Goal: Communication & Community: Connect with others

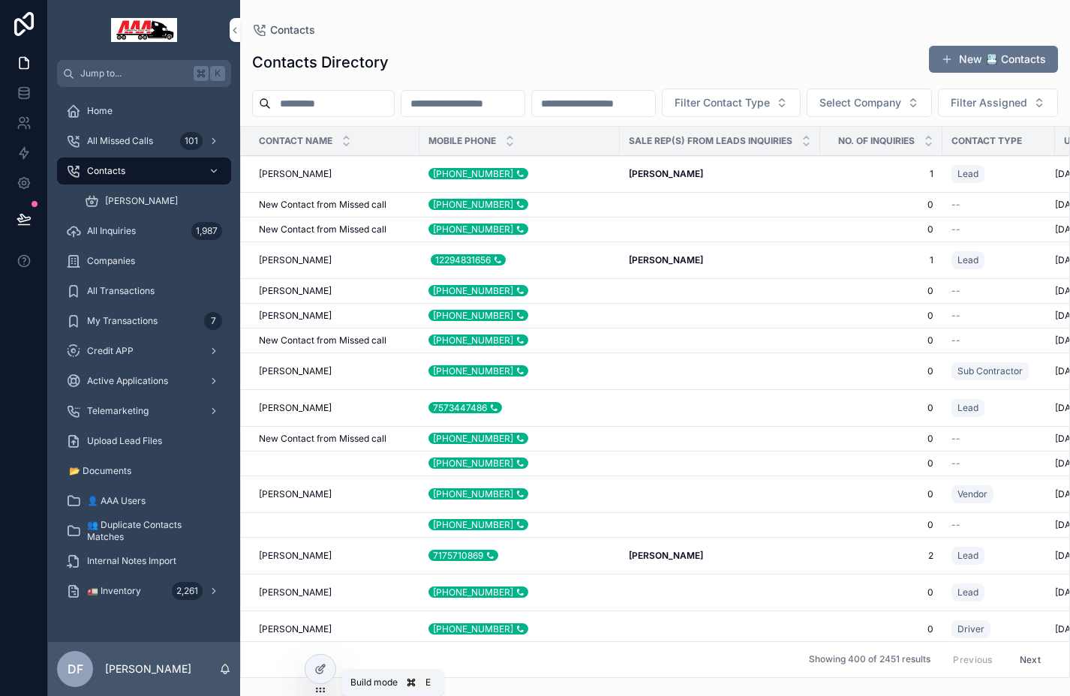
click at [319, 662] on div at bounding box center [320, 669] width 30 height 29
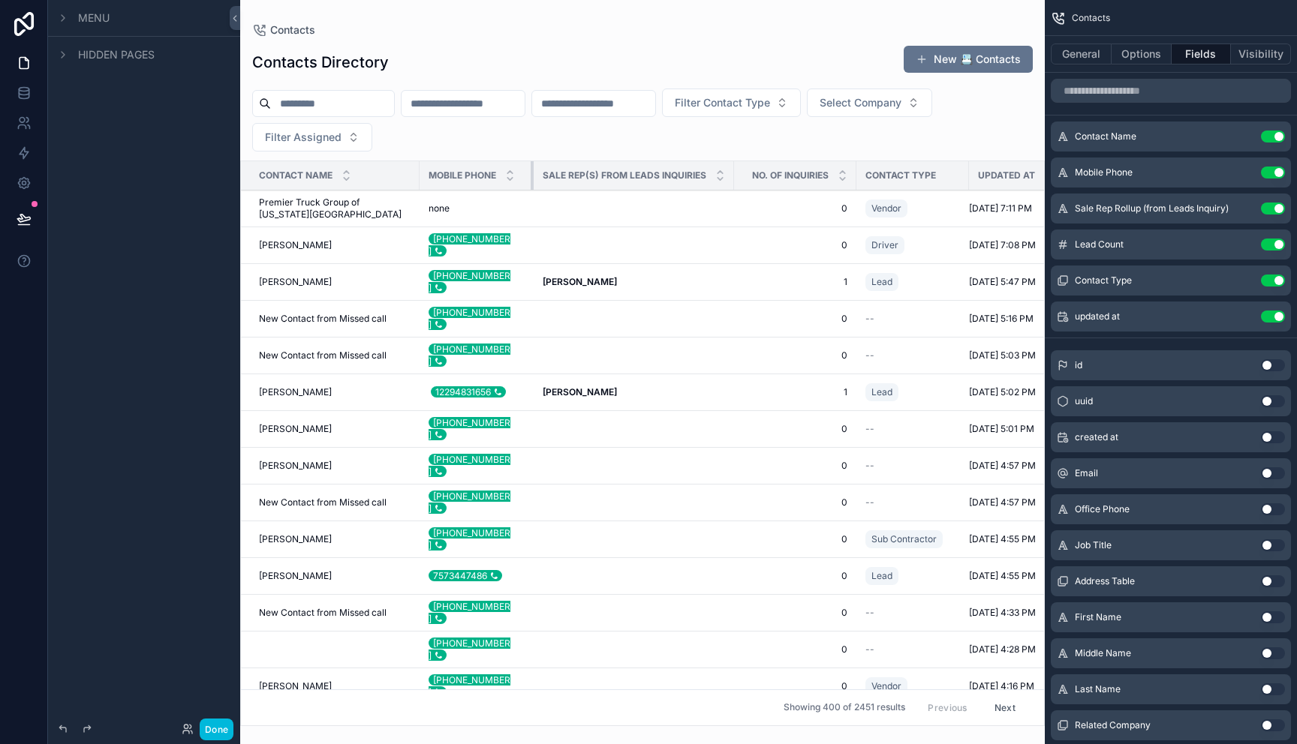
drag, startPoint x: 618, startPoint y: 178, endPoint x: 519, endPoint y: 194, distance: 100.4
click at [519, 194] on div "Contacts Contacts Directory New 📇 Contacts Filter Contact Type Select Company F…" at bounding box center [642, 363] width 804 height 726
drag, startPoint x: 721, startPoint y: 185, endPoint x: 611, endPoint y: 209, distance: 112.9
click at [611, 209] on div "Contacts Contacts Directory New 📇 Contacts Filter Contact Type Select Company F…" at bounding box center [642, 363] width 804 height 726
drag, startPoint x: 723, startPoint y: 170, endPoint x: 669, endPoint y: 175, distance: 53.5
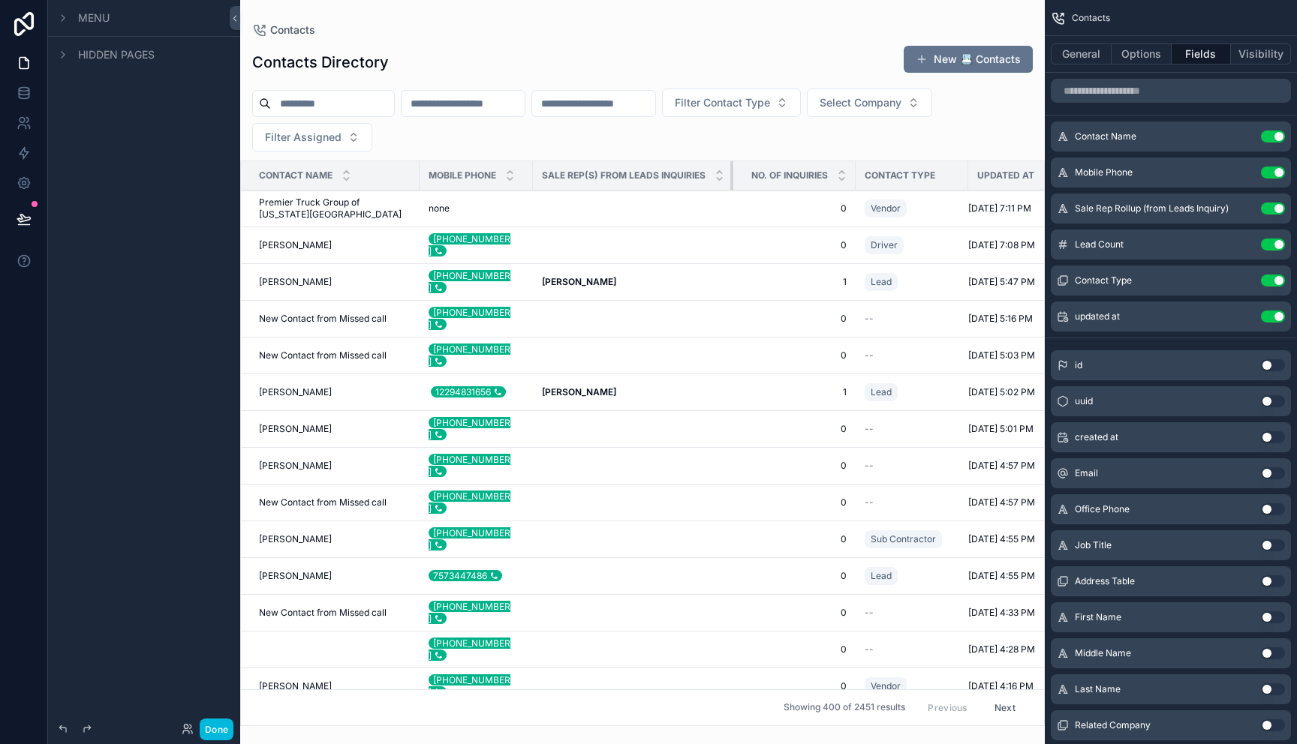
click at [669, 175] on th "Sale Rep(s) from Leads Inquiries" at bounding box center [633, 175] width 200 height 29
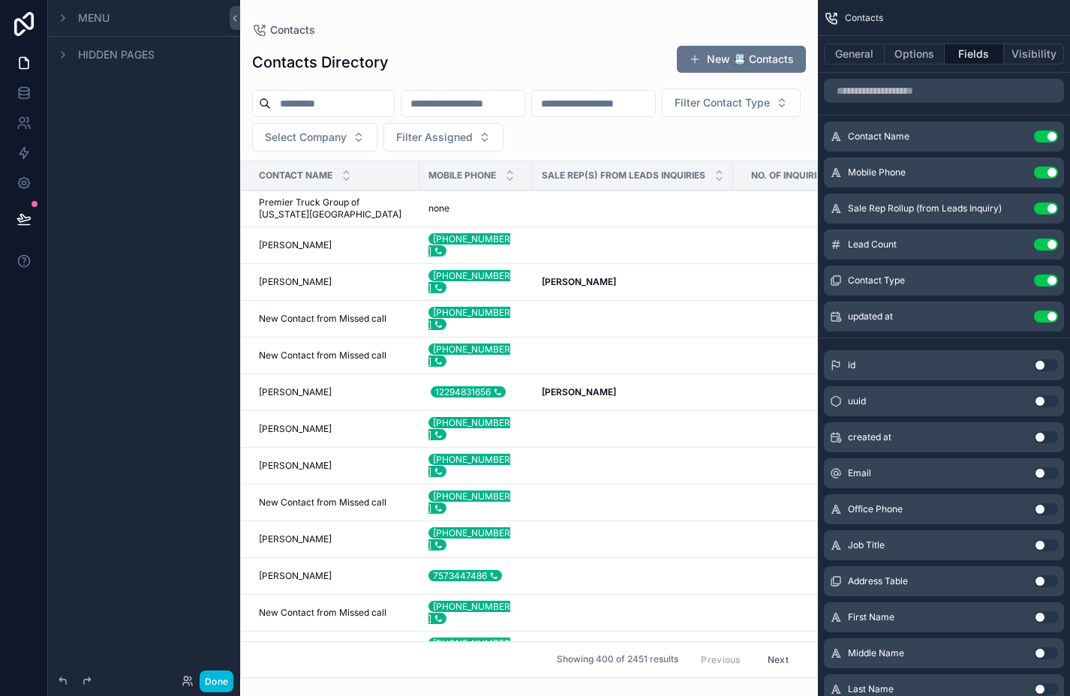
click at [60, 18] on icon "scrollable content" at bounding box center [63, 18] width 12 height 12
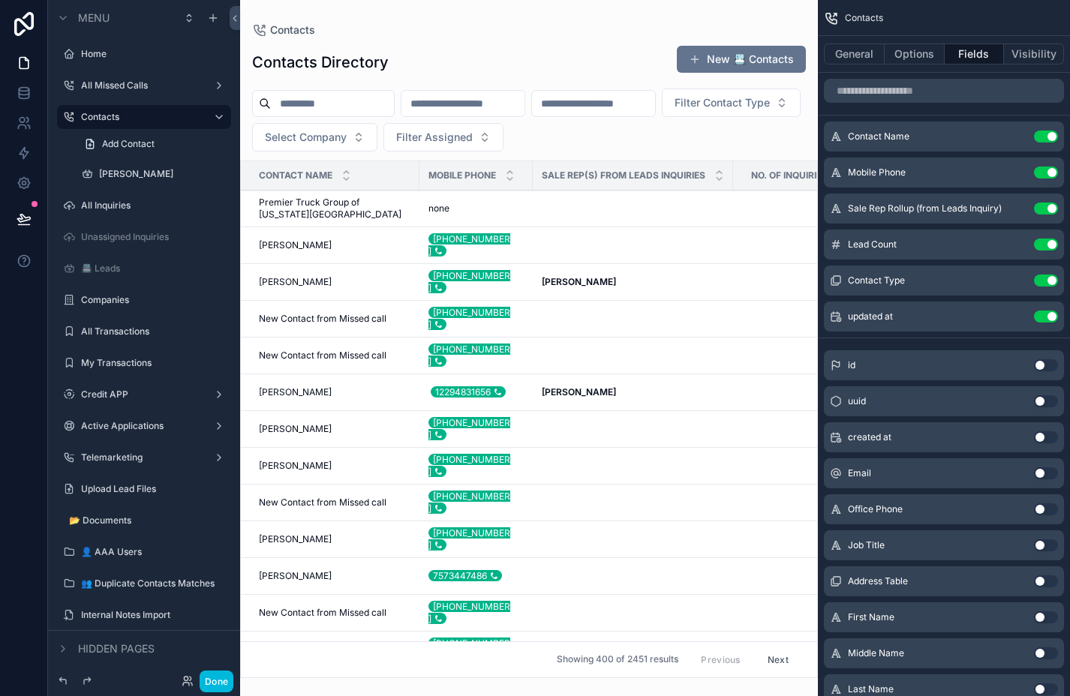
click at [61, 22] on icon "scrollable content" at bounding box center [63, 18] width 12 height 12
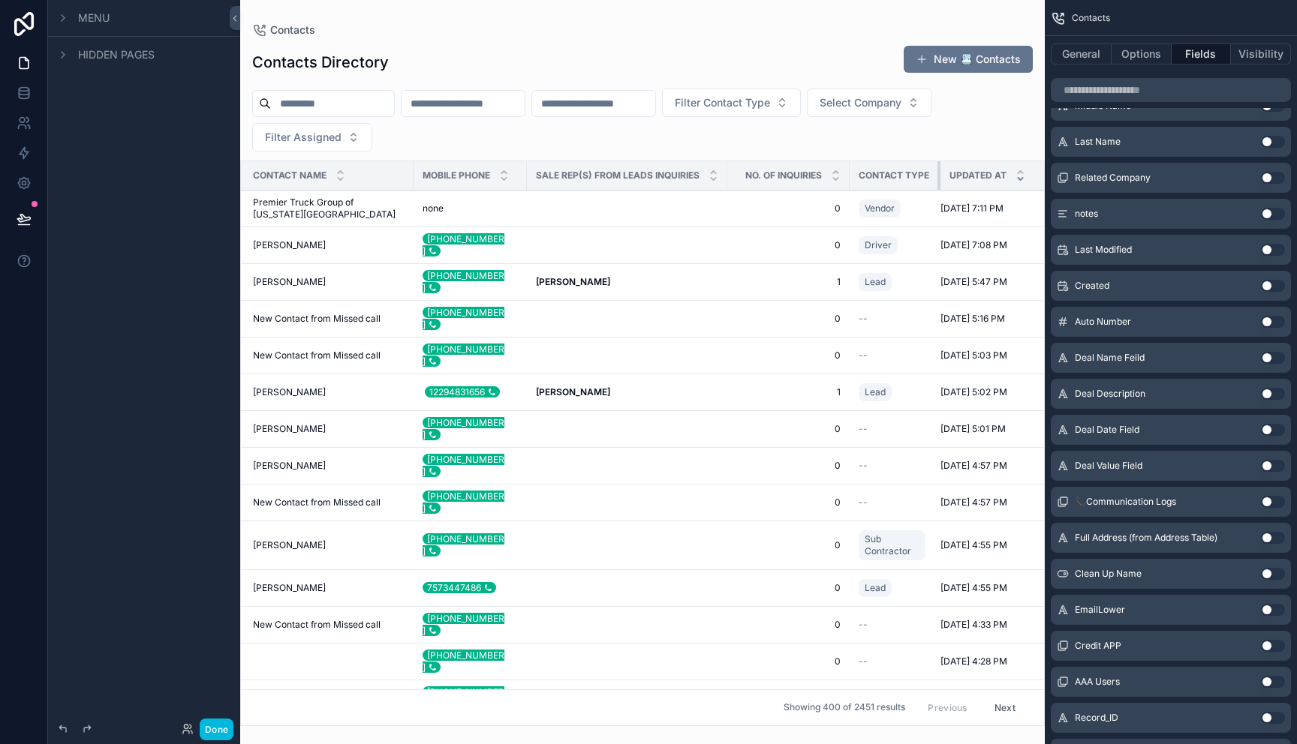
scroll to position [0, 4]
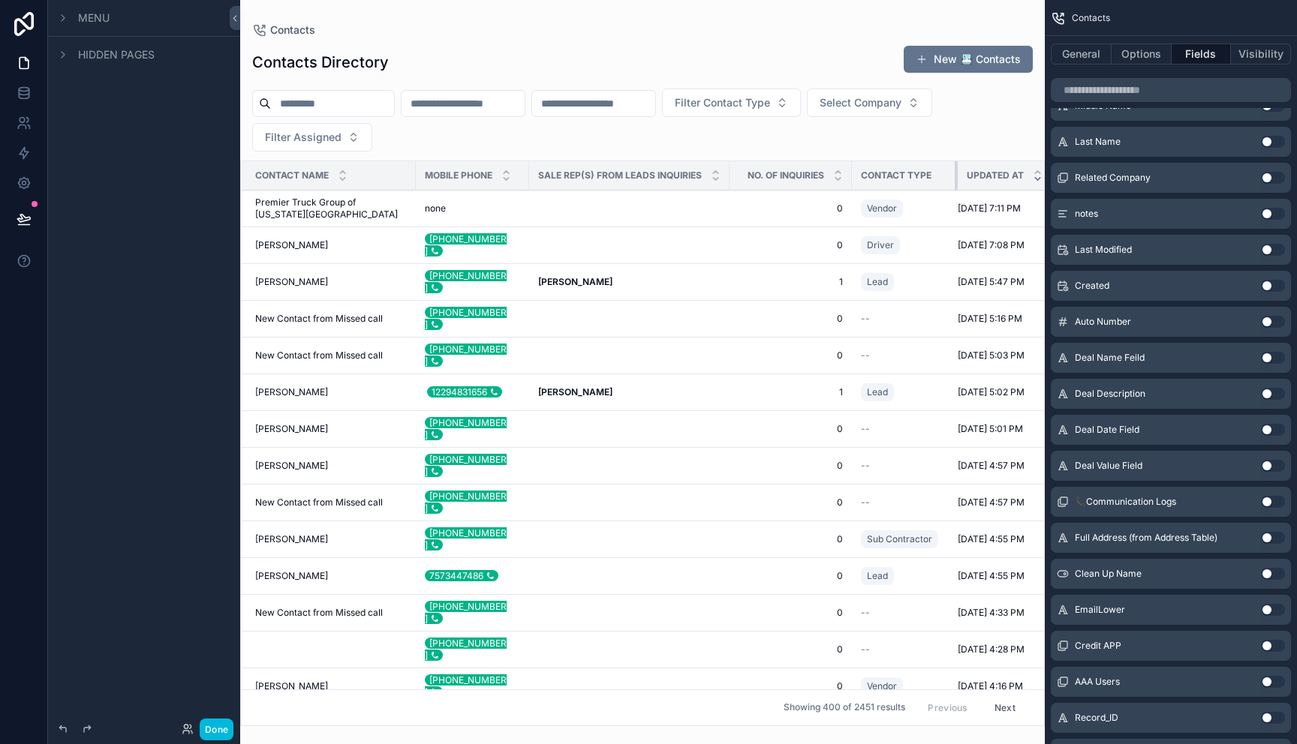
drag, startPoint x: 930, startPoint y: 173, endPoint x: 924, endPoint y: 183, distance: 12.5
click at [924, 183] on th "Contact Type" at bounding box center [905, 175] width 106 height 29
click at [1069, 57] on button "Options" at bounding box center [1141, 54] width 60 height 21
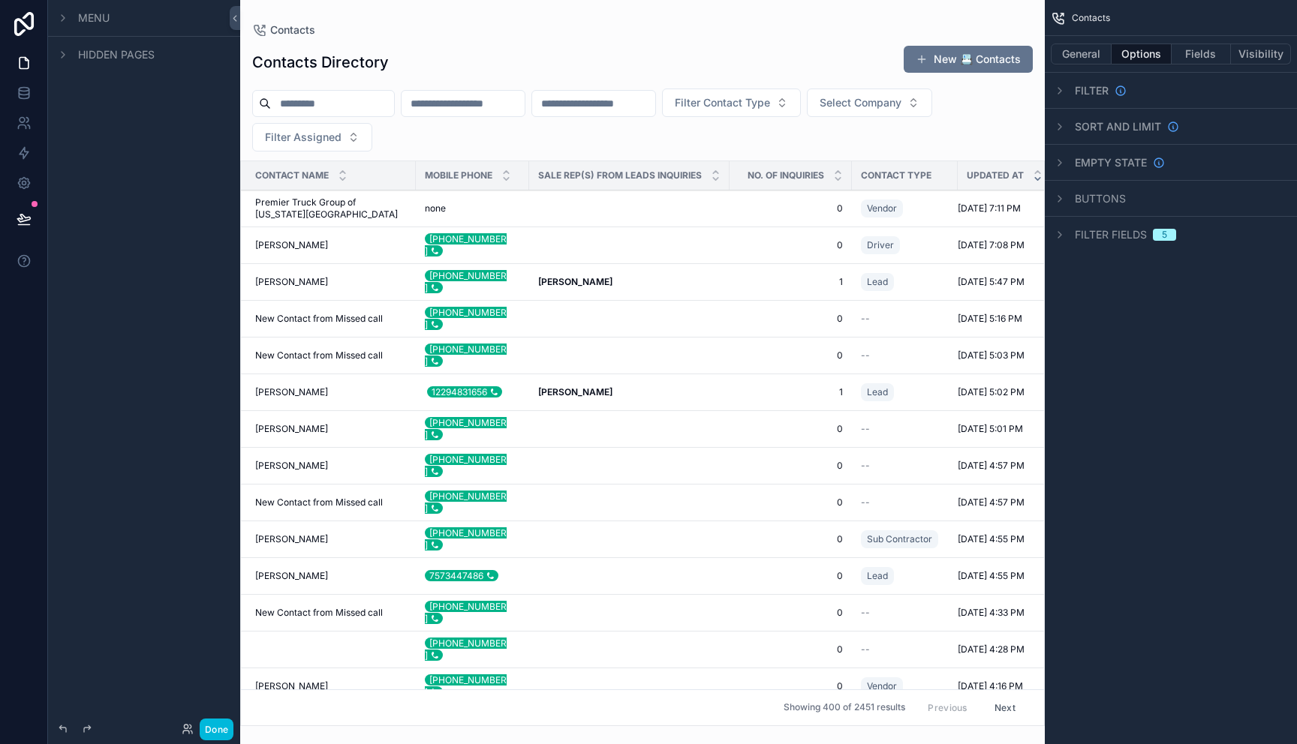
click at [1058, 242] on div "scrollable content" at bounding box center [1059, 235] width 18 height 18
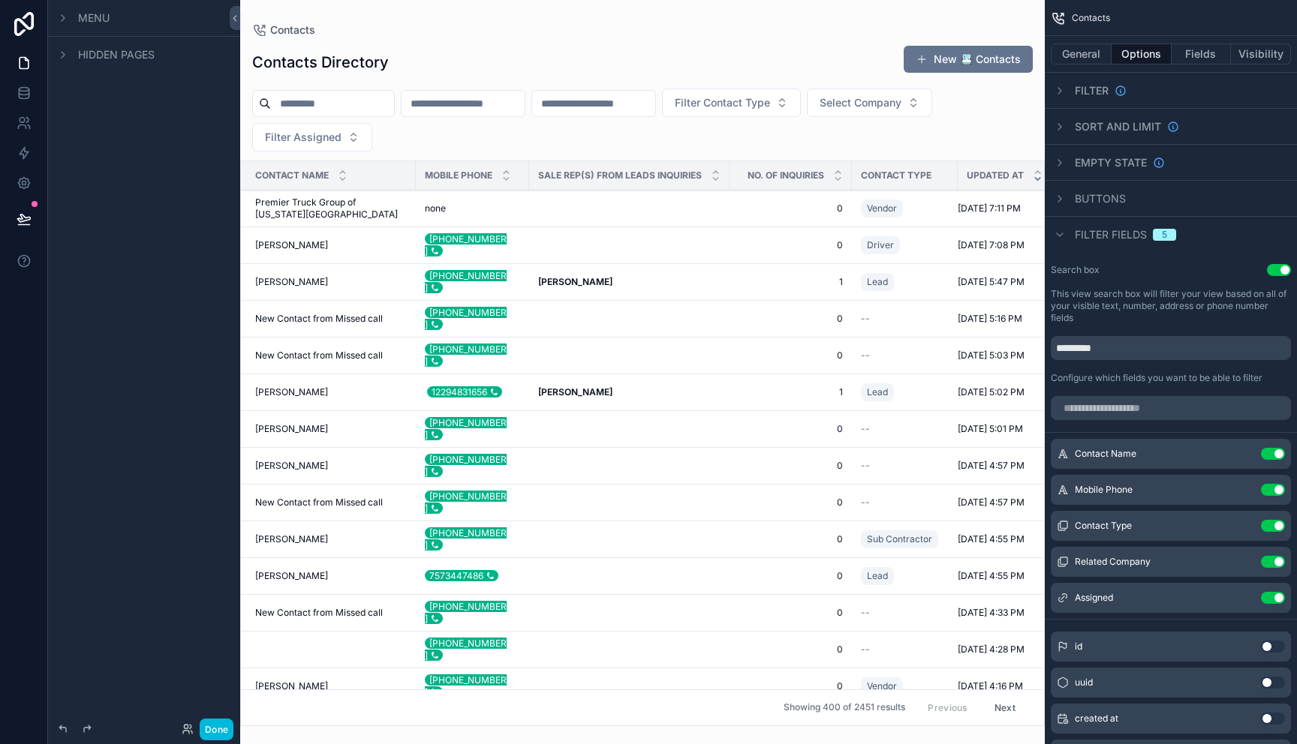
click at [1069, 200] on span "Buttons" at bounding box center [1099, 198] width 51 height 15
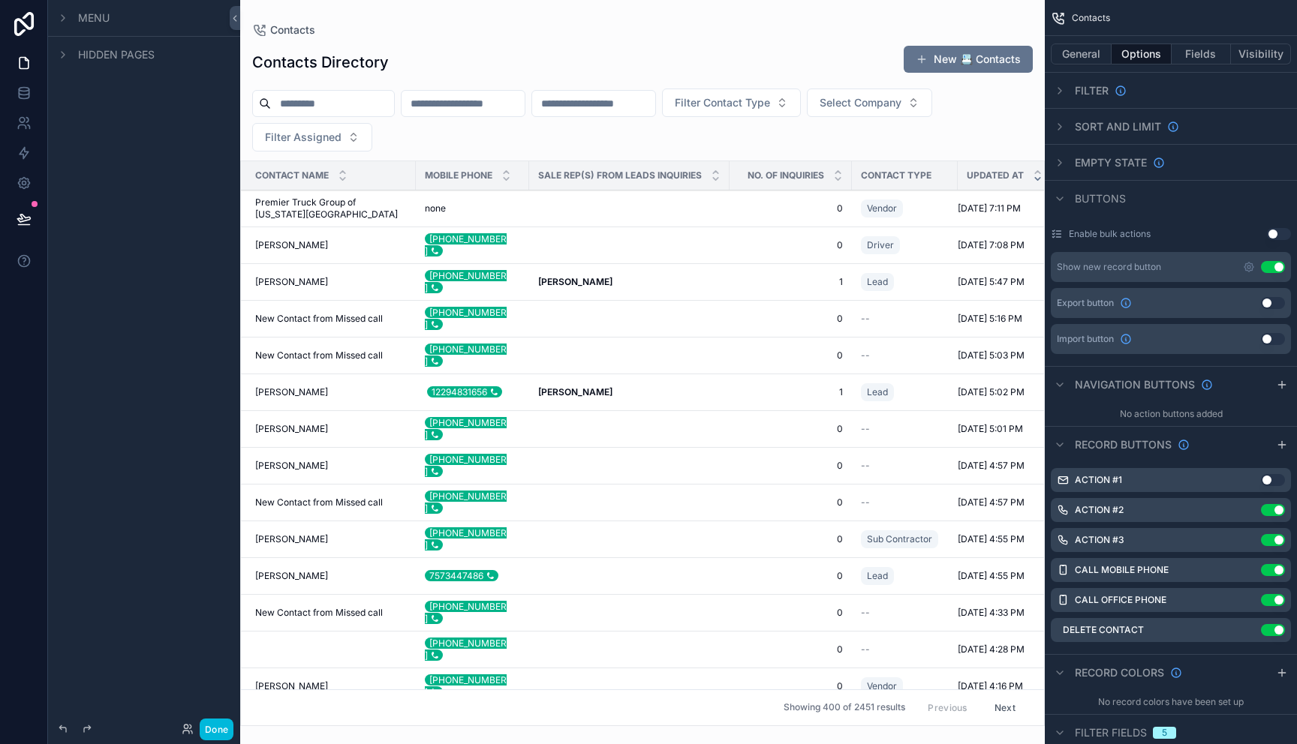
click at [66, 20] on icon "scrollable content" at bounding box center [63, 18] width 12 height 12
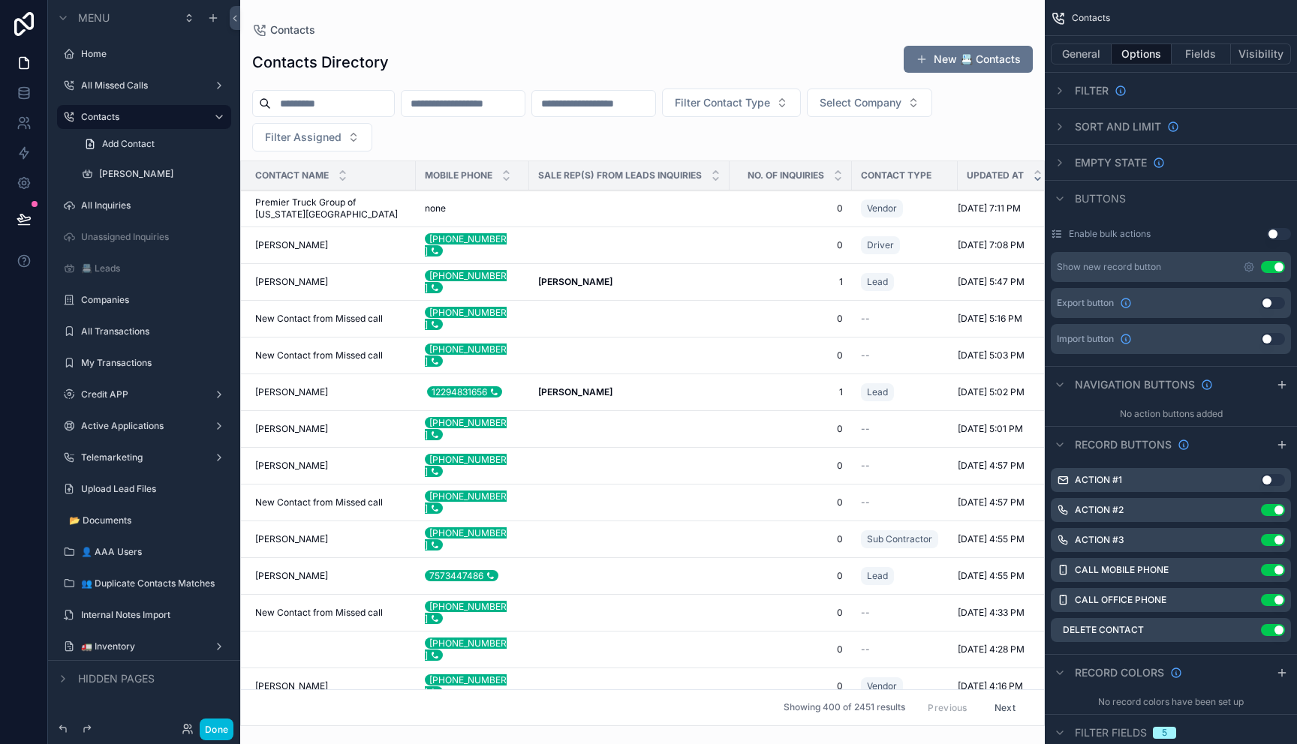
click at [0, 0] on icon "scrollable content" at bounding box center [0, 0] width 0 height 0
click at [545, 26] on div "Contacts" at bounding box center [642, 30] width 780 height 12
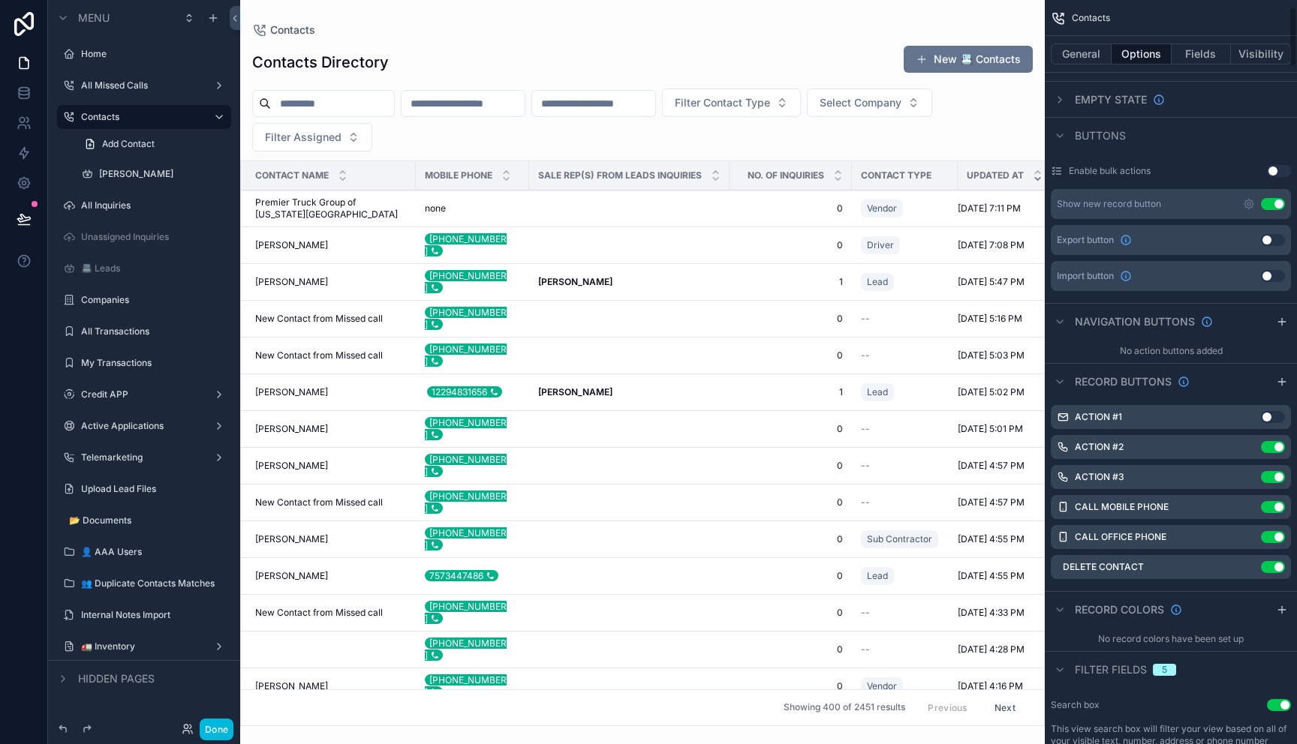
scroll to position [88, 0]
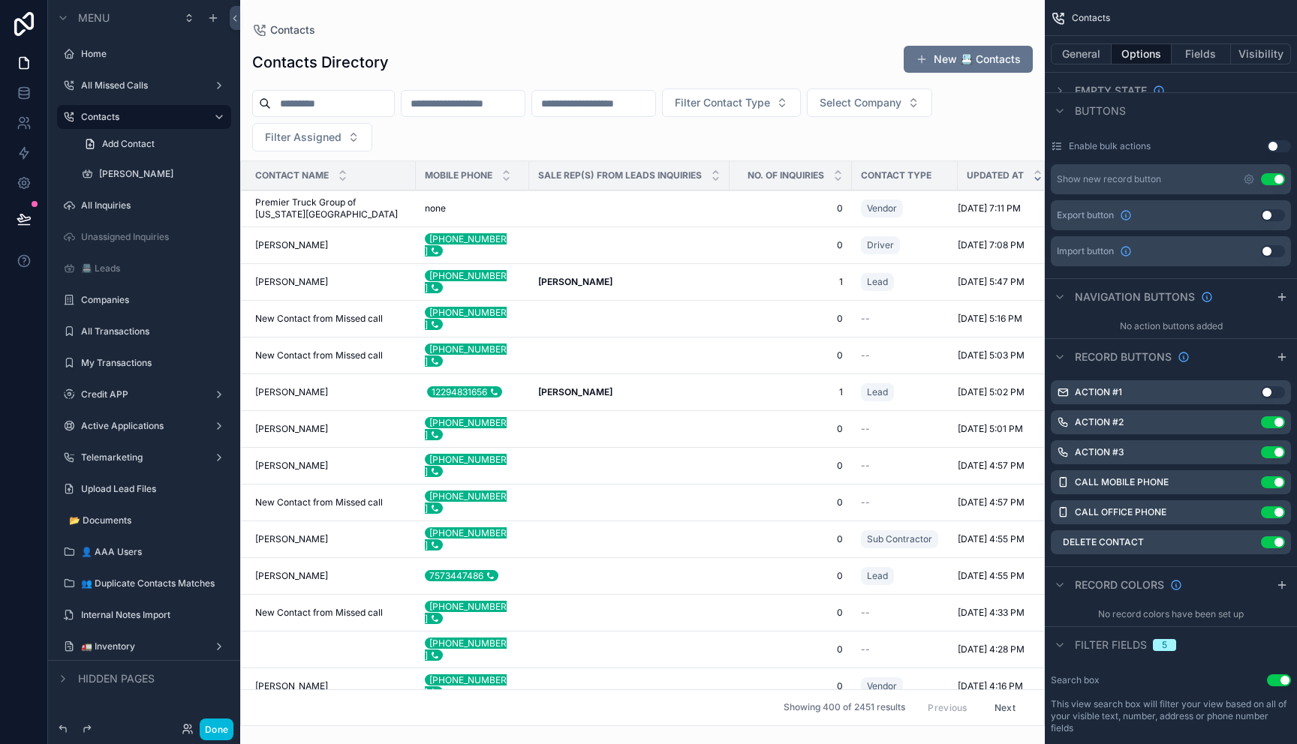
click at [1069, 362] on icon "scrollable content" at bounding box center [1282, 357] width 12 height 12
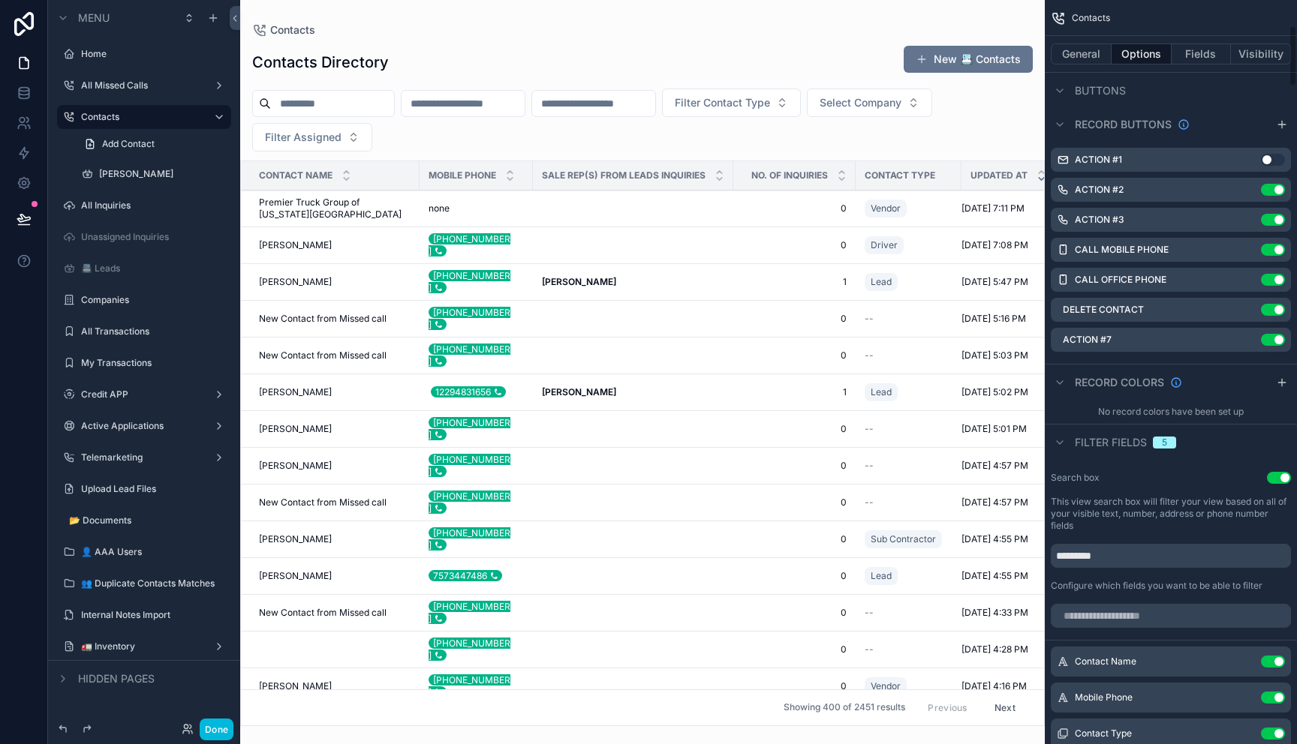
scroll to position [311, 0]
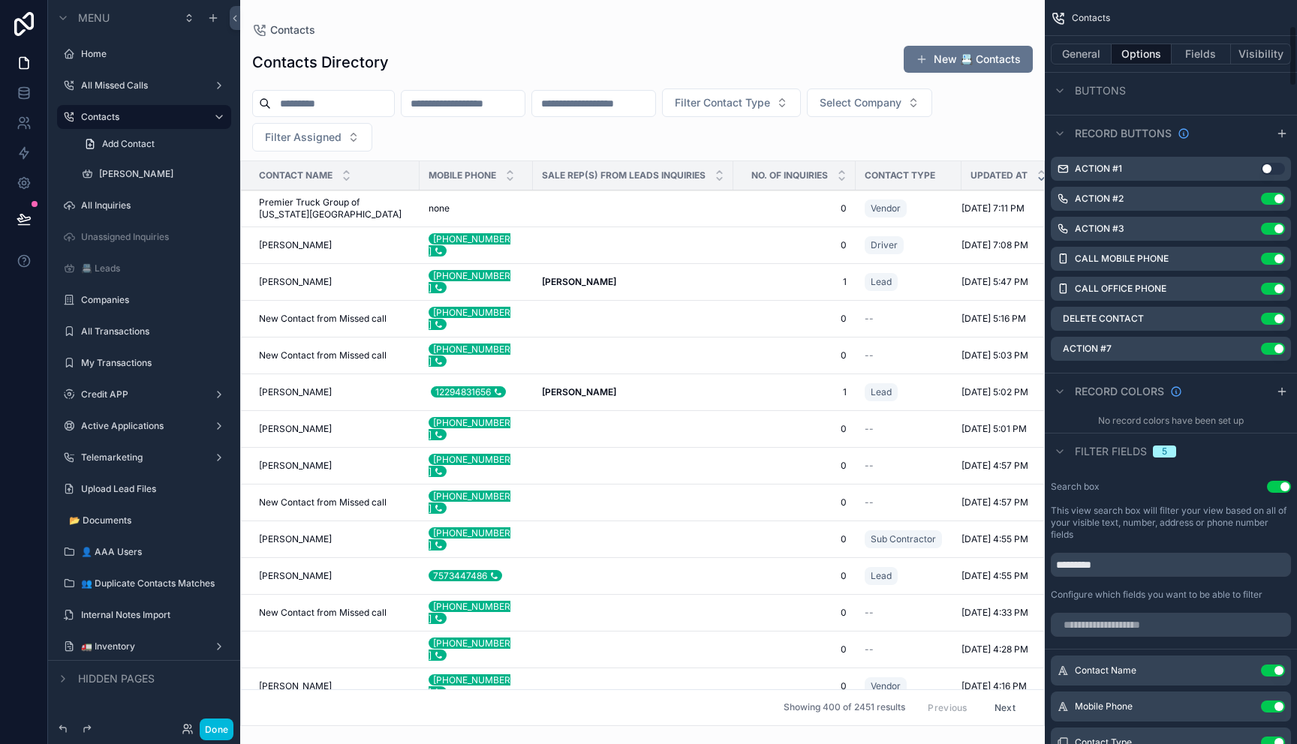
click at [0, 0] on icon "scrollable content" at bounding box center [0, 0] width 0 height 0
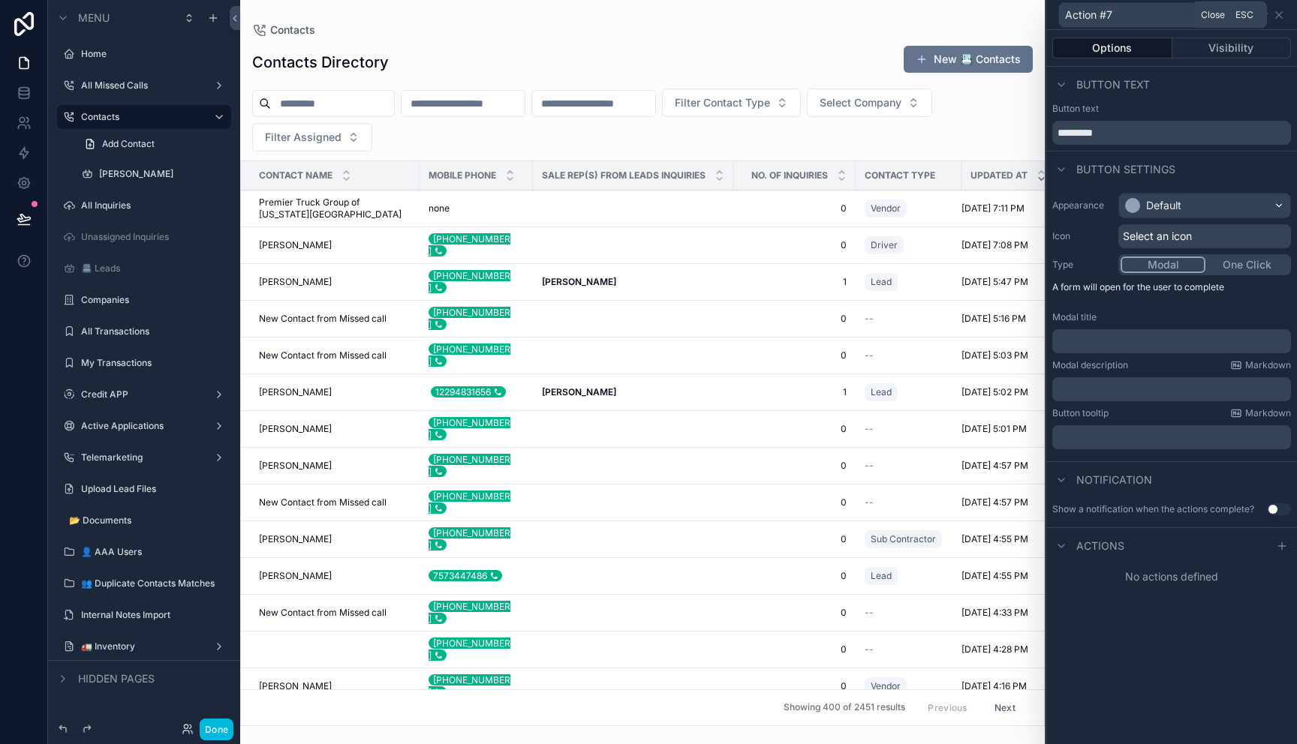
click at [1069, 13] on icon at bounding box center [1279, 15] width 12 height 12
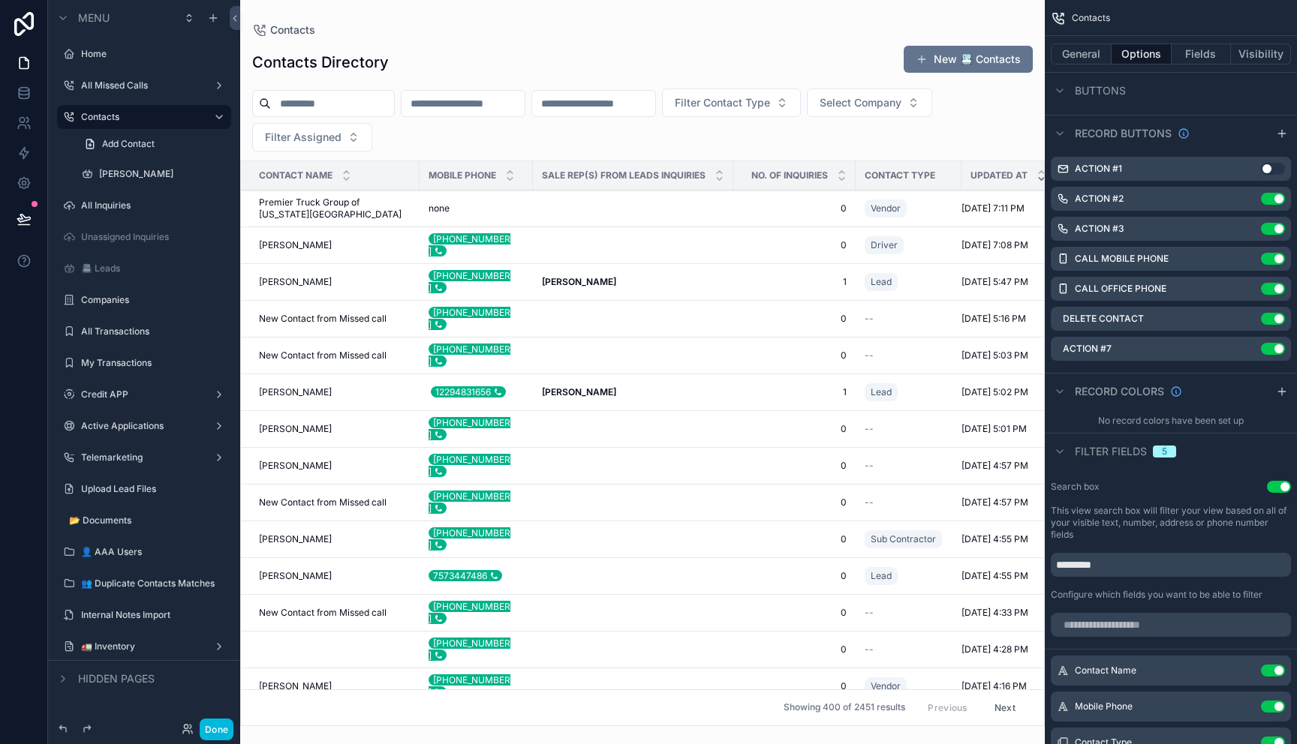
click at [0, 0] on icon "scrollable content" at bounding box center [0, 0] width 0 height 0
click at [1069, 326] on icon at bounding box center [1255, 325] width 12 height 12
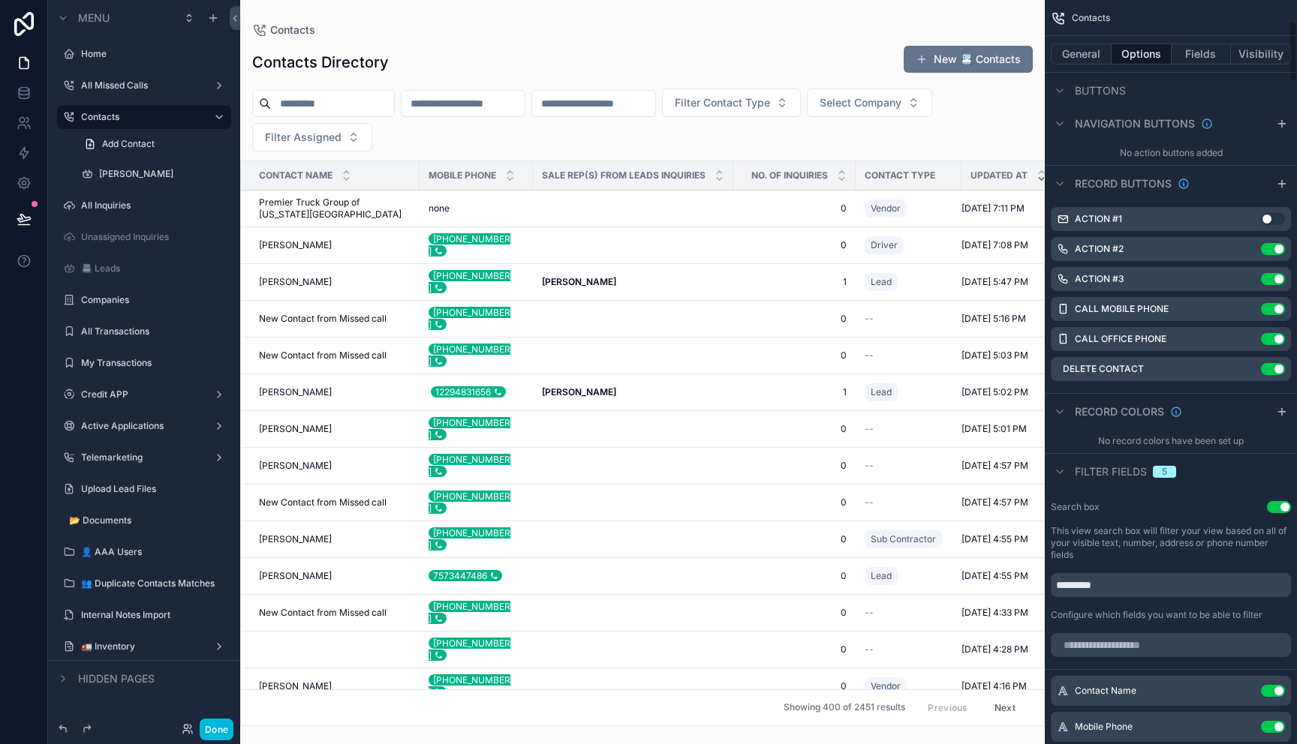
scroll to position [281, 0]
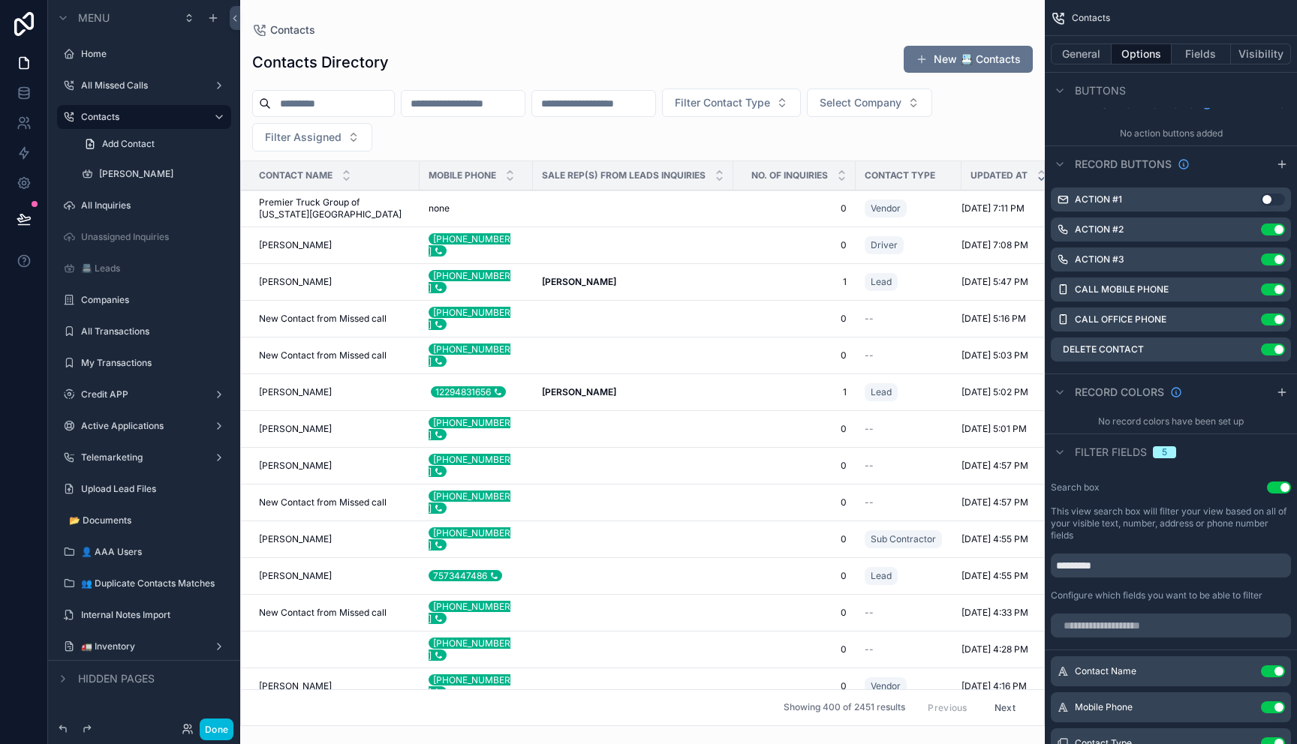
click at [1060, 389] on icon "scrollable content" at bounding box center [1059, 392] width 12 height 12
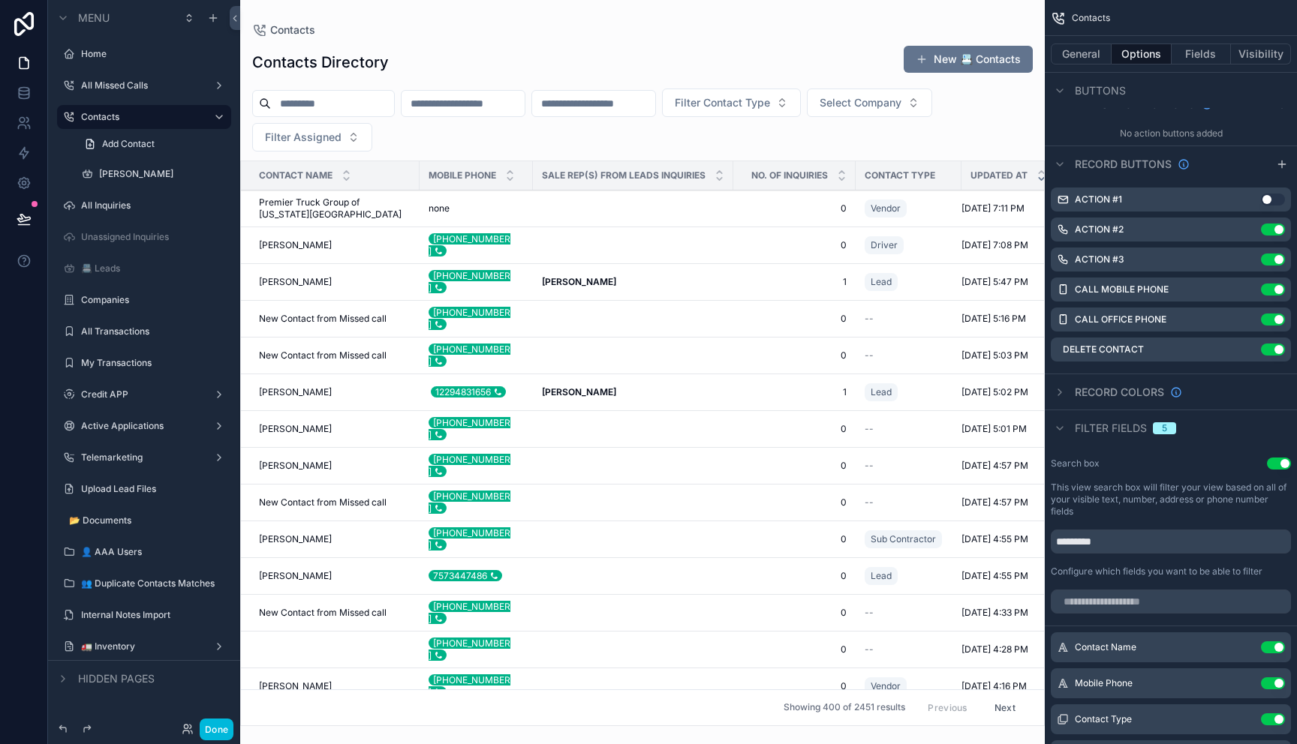
click at [1061, 428] on icon "scrollable content" at bounding box center [1059, 428] width 6 height 3
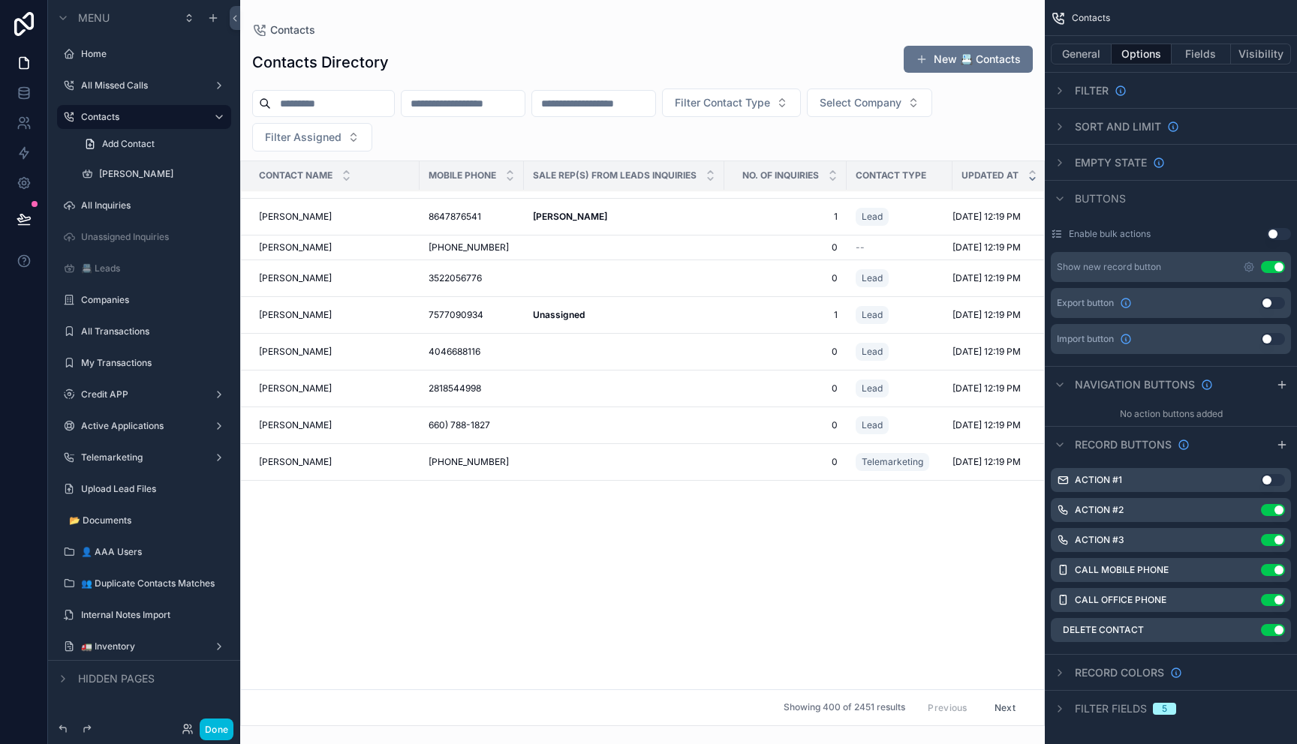
scroll to position [0, 0]
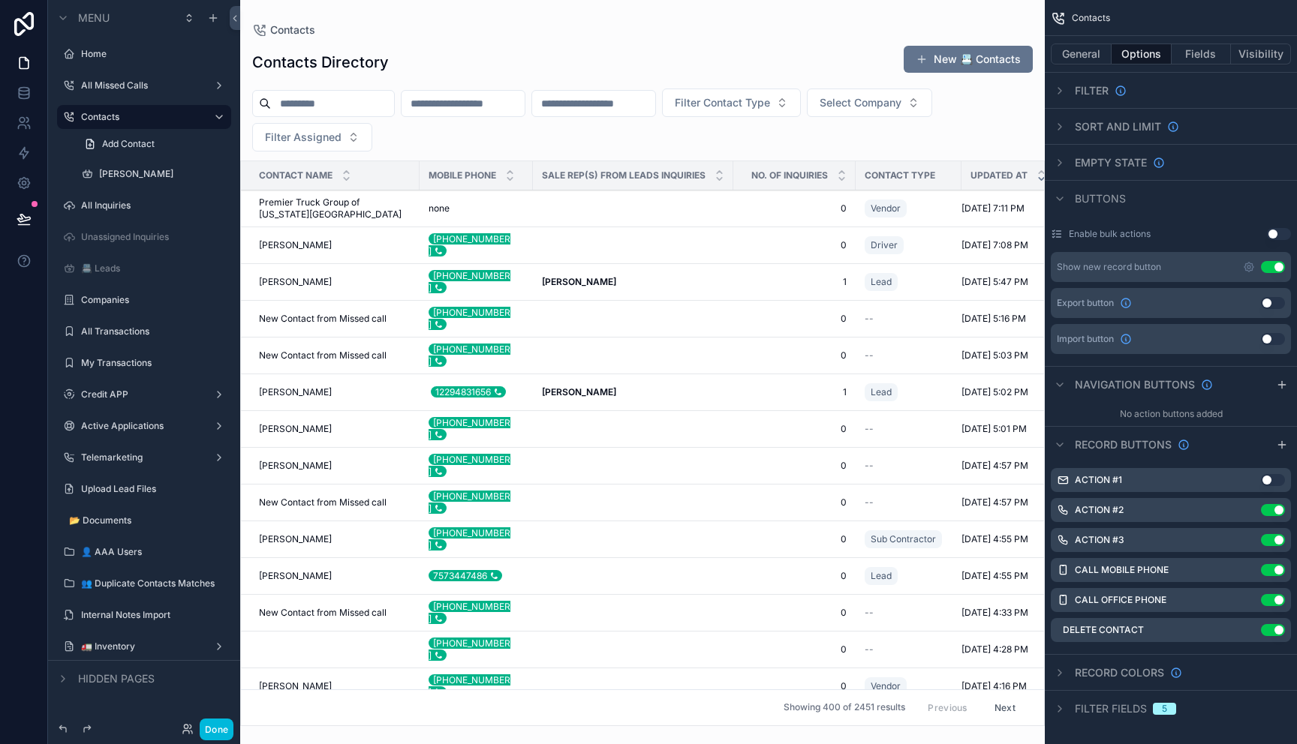
click at [213, 696] on button "Done" at bounding box center [217, 730] width 34 height 22
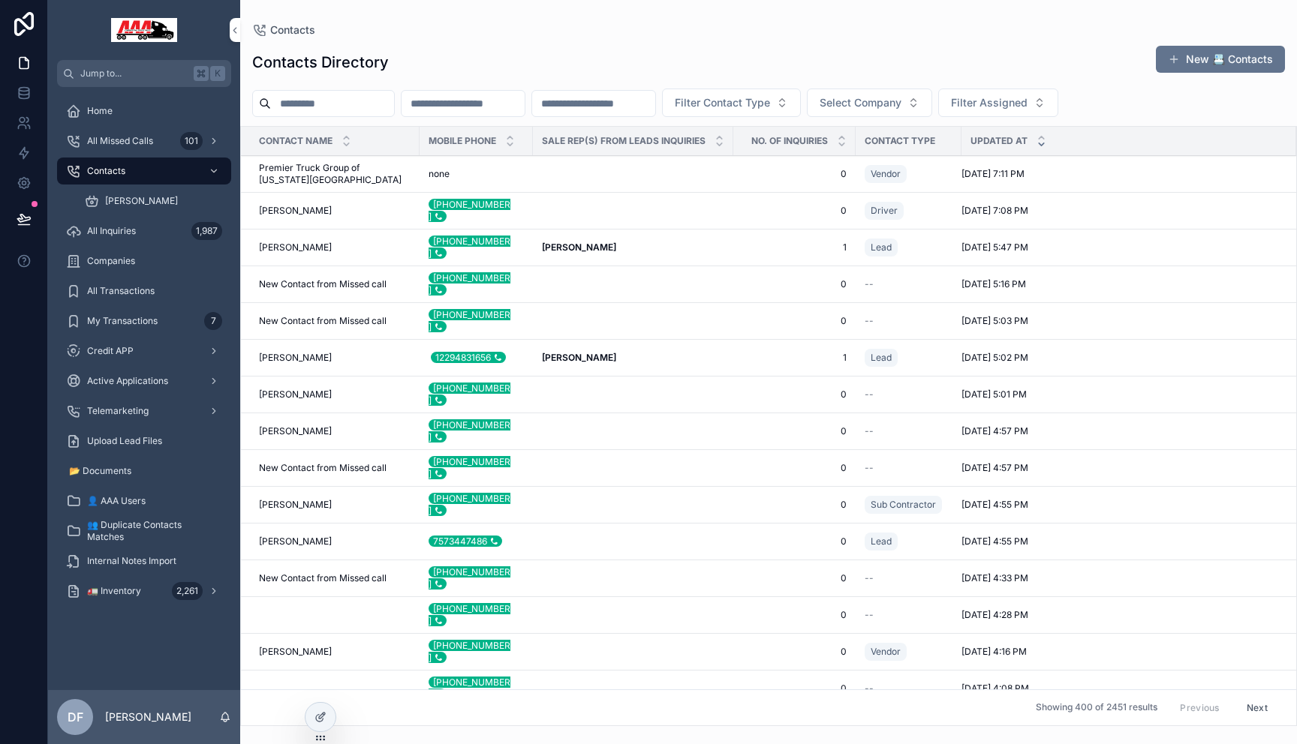
click at [128, 140] on span "All Missed Calls" at bounding box center [120, 141] width 66 height 12
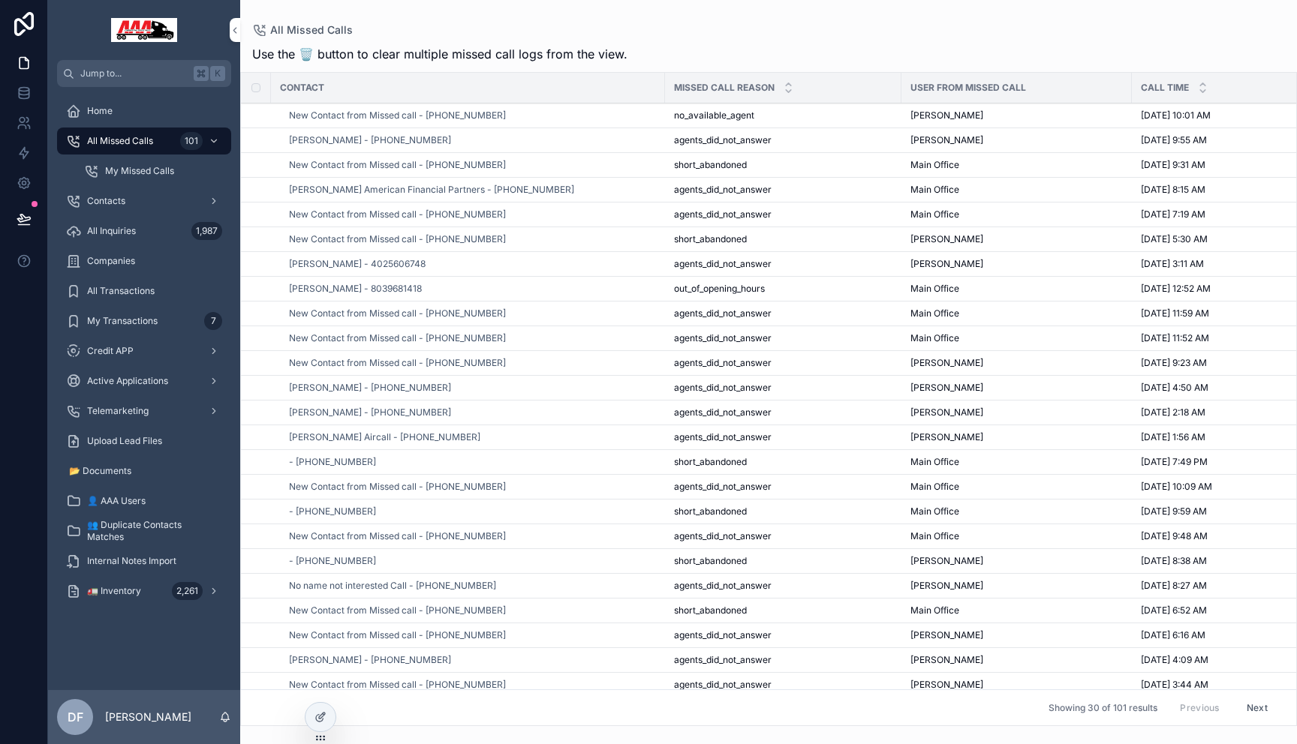
scroll to position [156, 0]
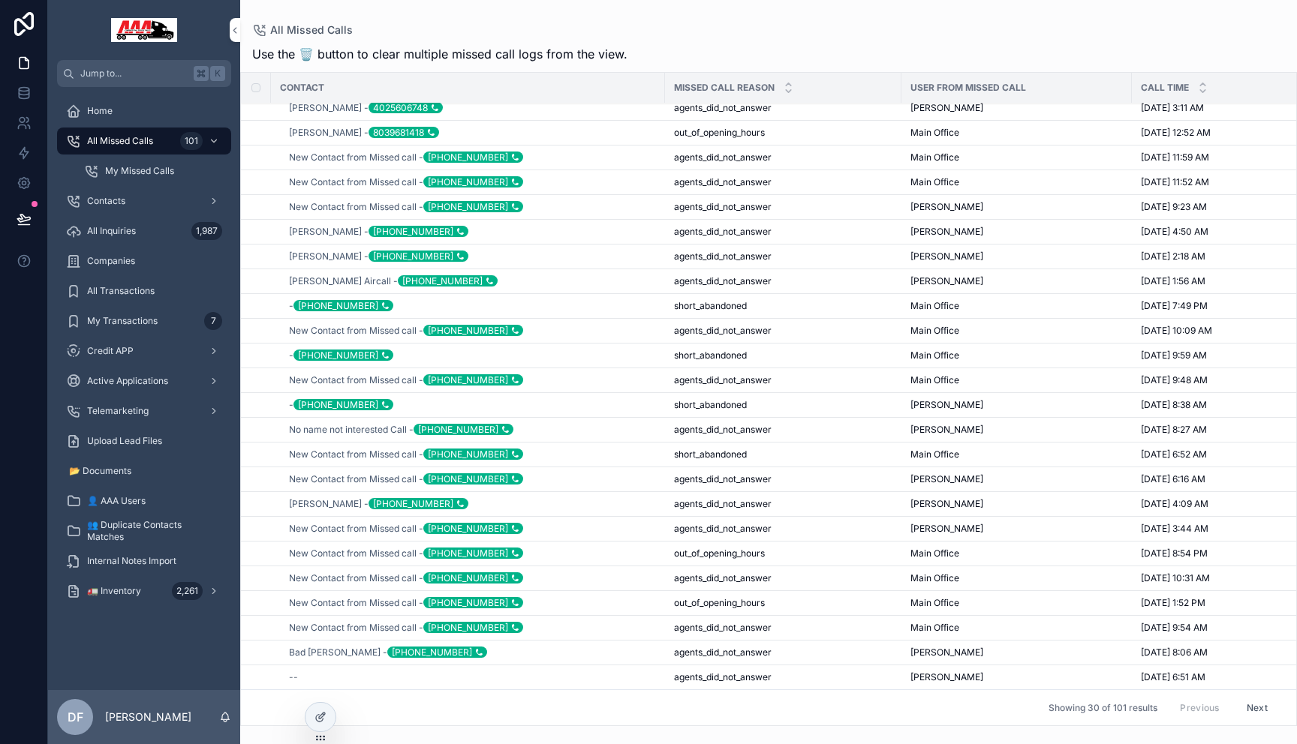
click at [0, 0] on span "Clear Missed Call Log" at bounding box center [0, 0] width 0 height 0
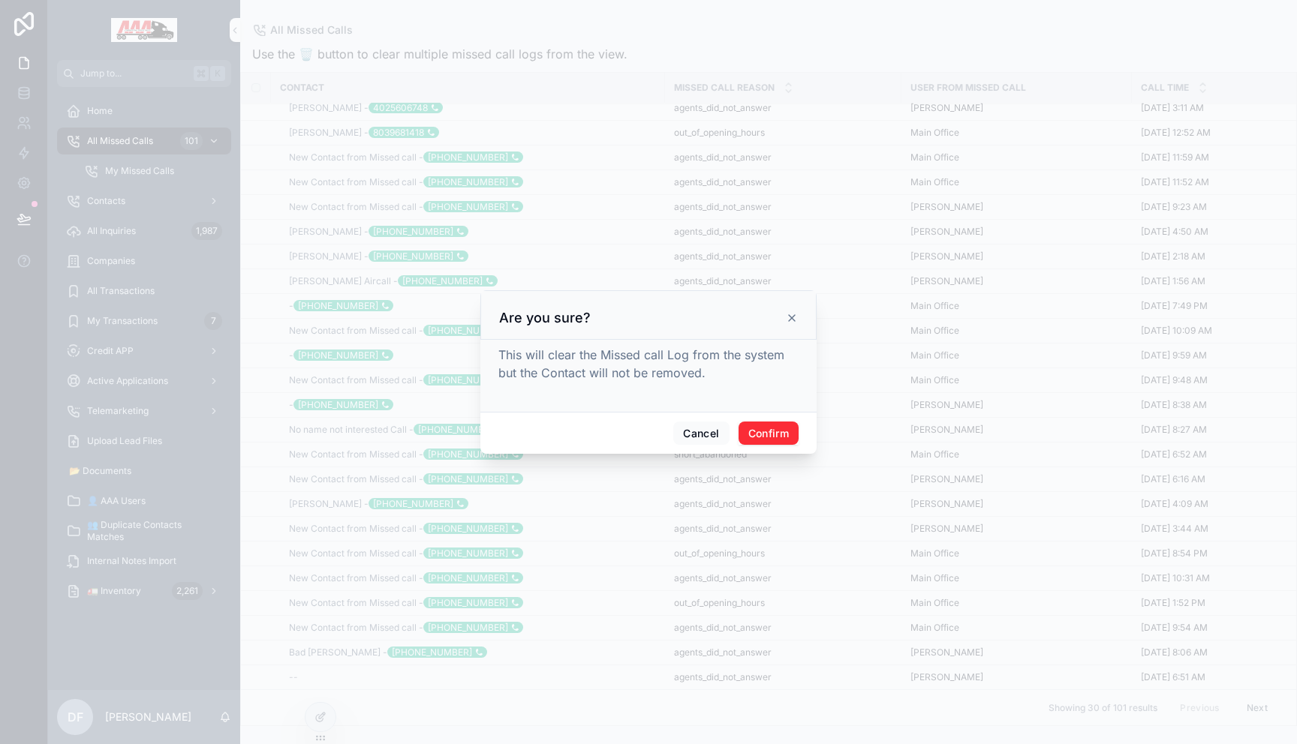
click at [762, 429] on button "Confirm" at bounding box center [768, 434] width 60 height 24
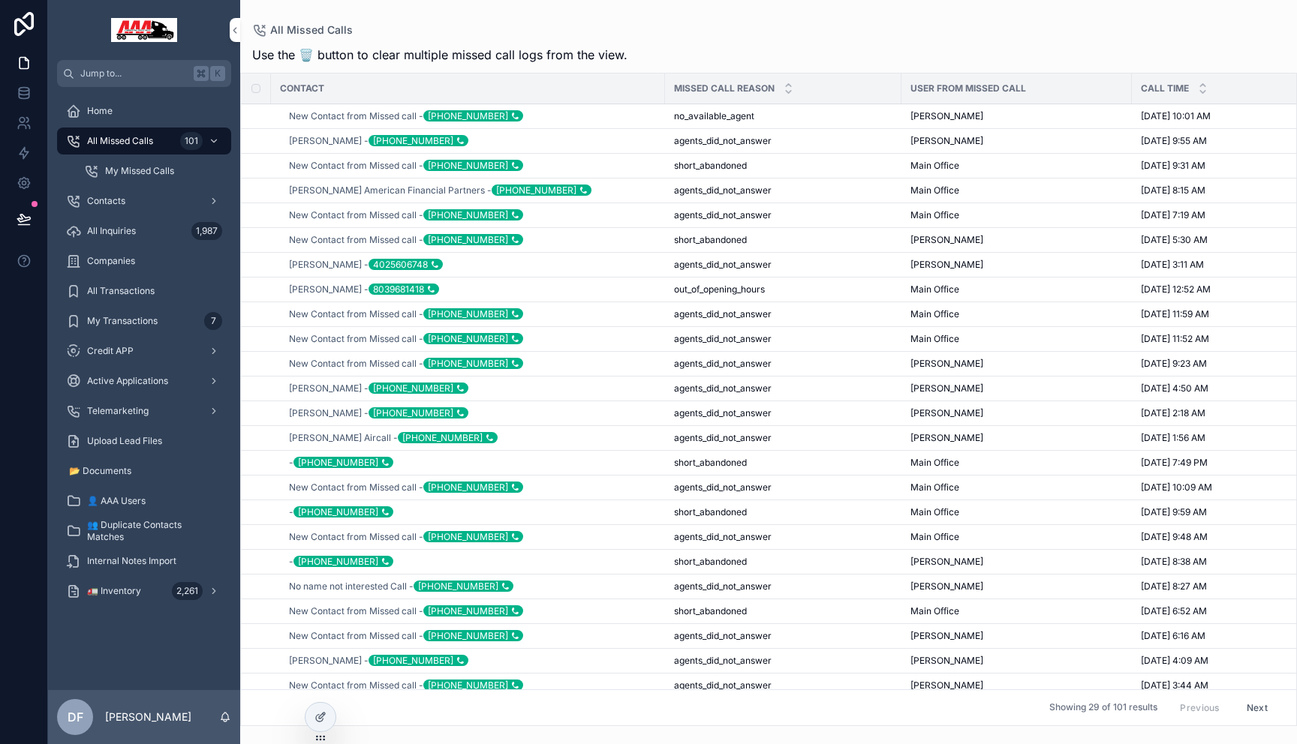
scroll to position [132, 0]
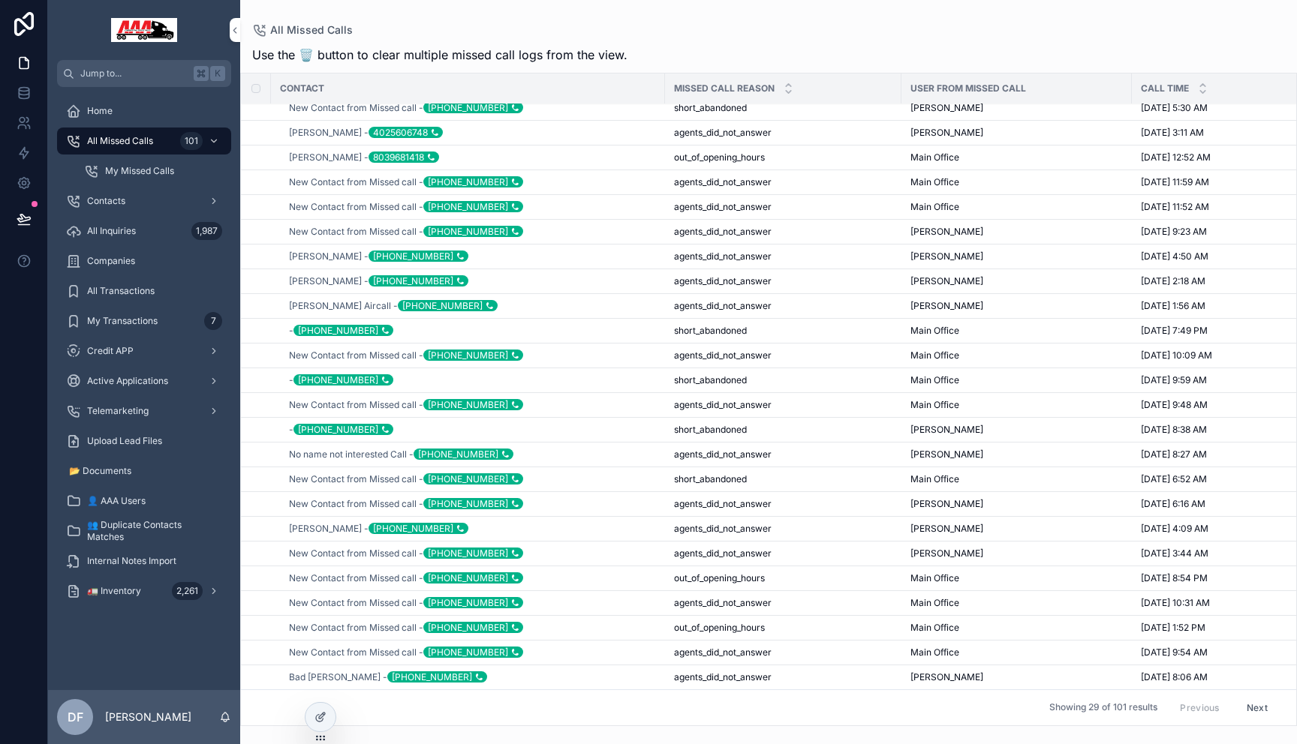
click at [0, 0] on span "Clear Missed Call Log" at bounding box center [0, 0] width 0 height 0
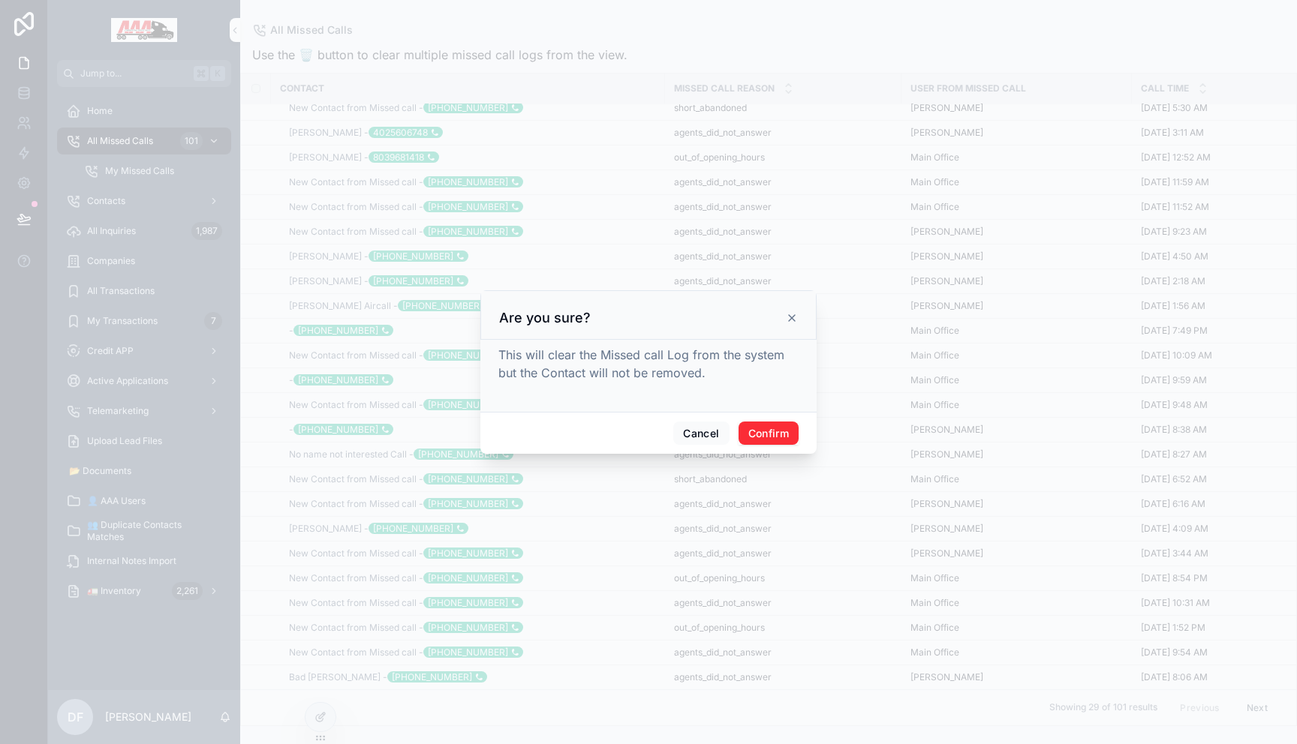
click at [768, 431] on button "Confirm" at bounding box center [768, 434] width 60 height 24
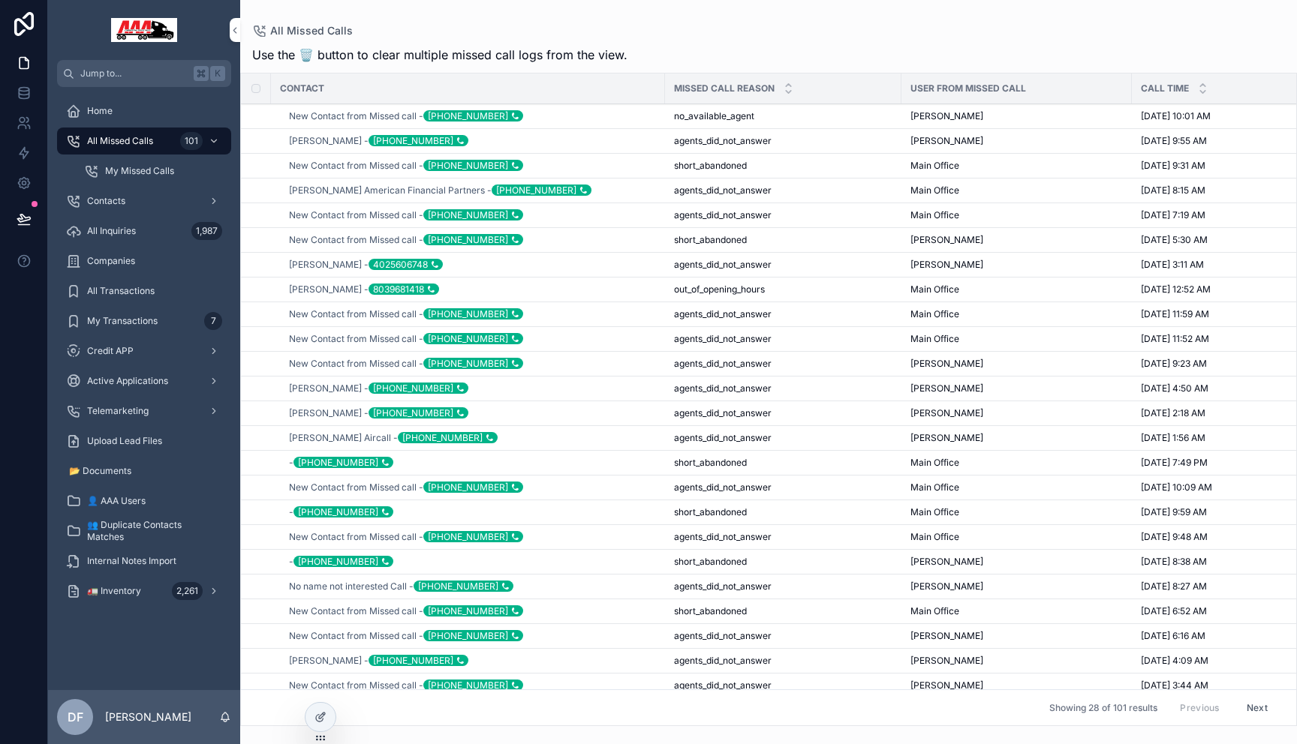
scroll to position [107, 0]
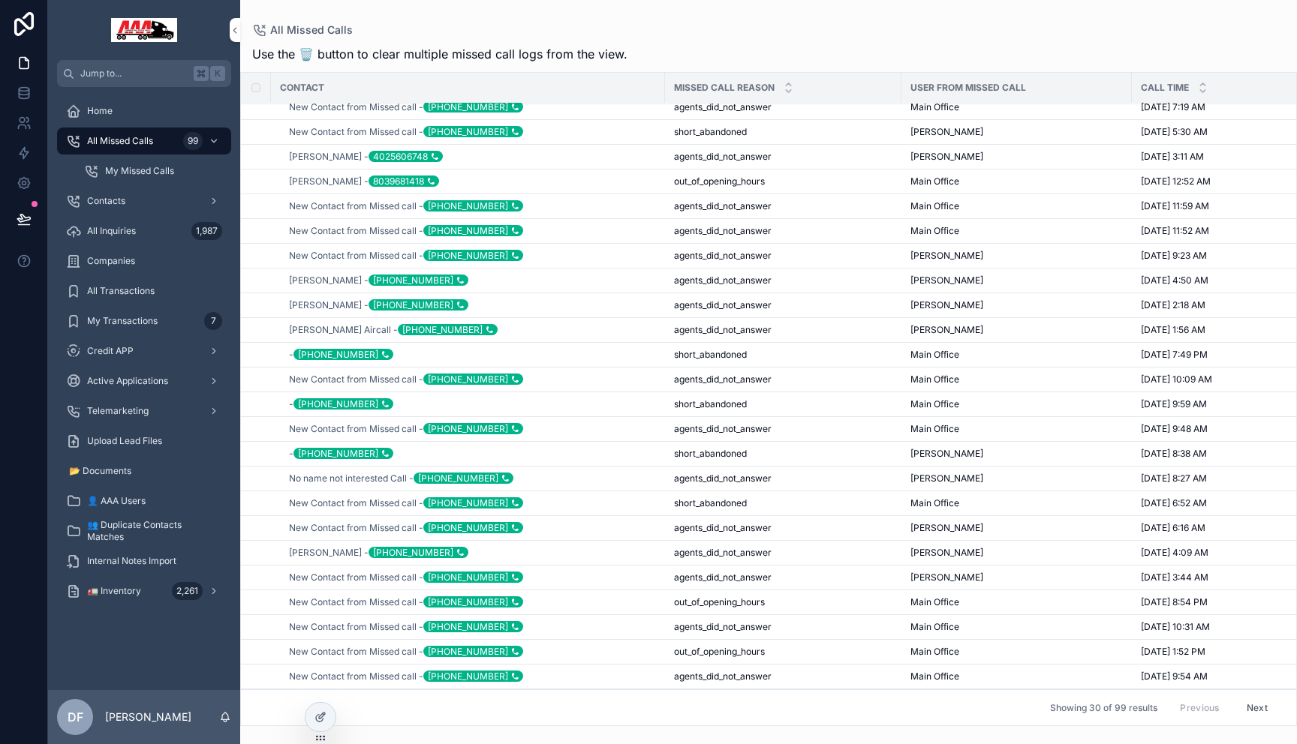
click at [366, 675] on span "New Contact from Missed call - +13364792567" at bounding box center [406, 677] width 234 height 12
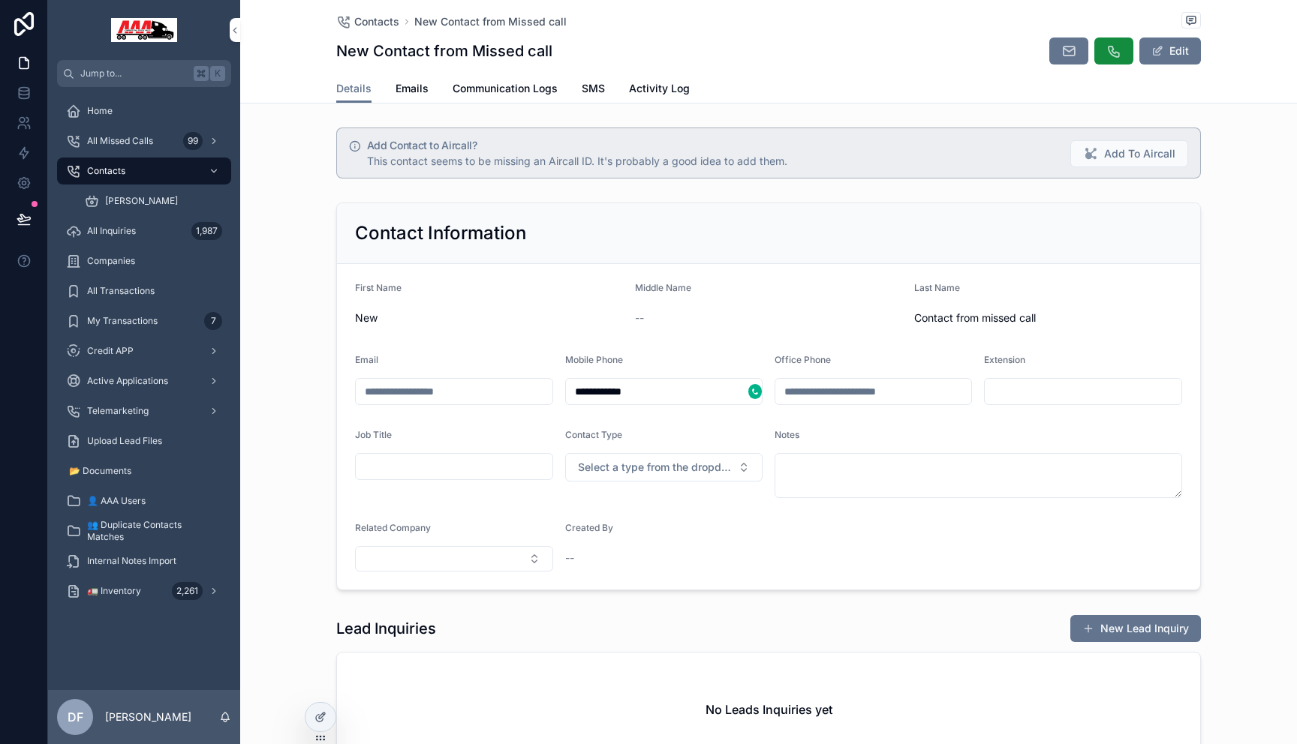
click at [473, 83] on span "Communication Logs" at bounding box center [504, 88] width 105 height 15
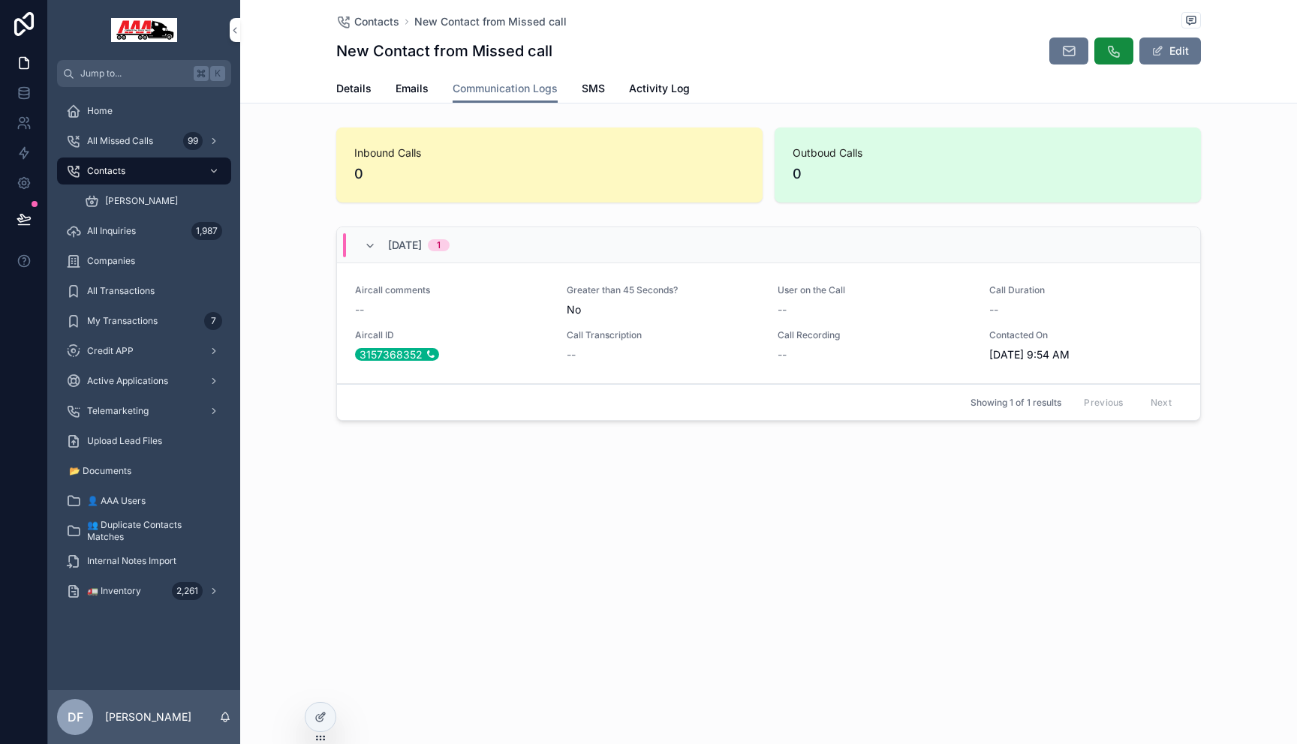
click at [594, 85] on span "SMS" at bounding box center [592, 88] width 23 height 15
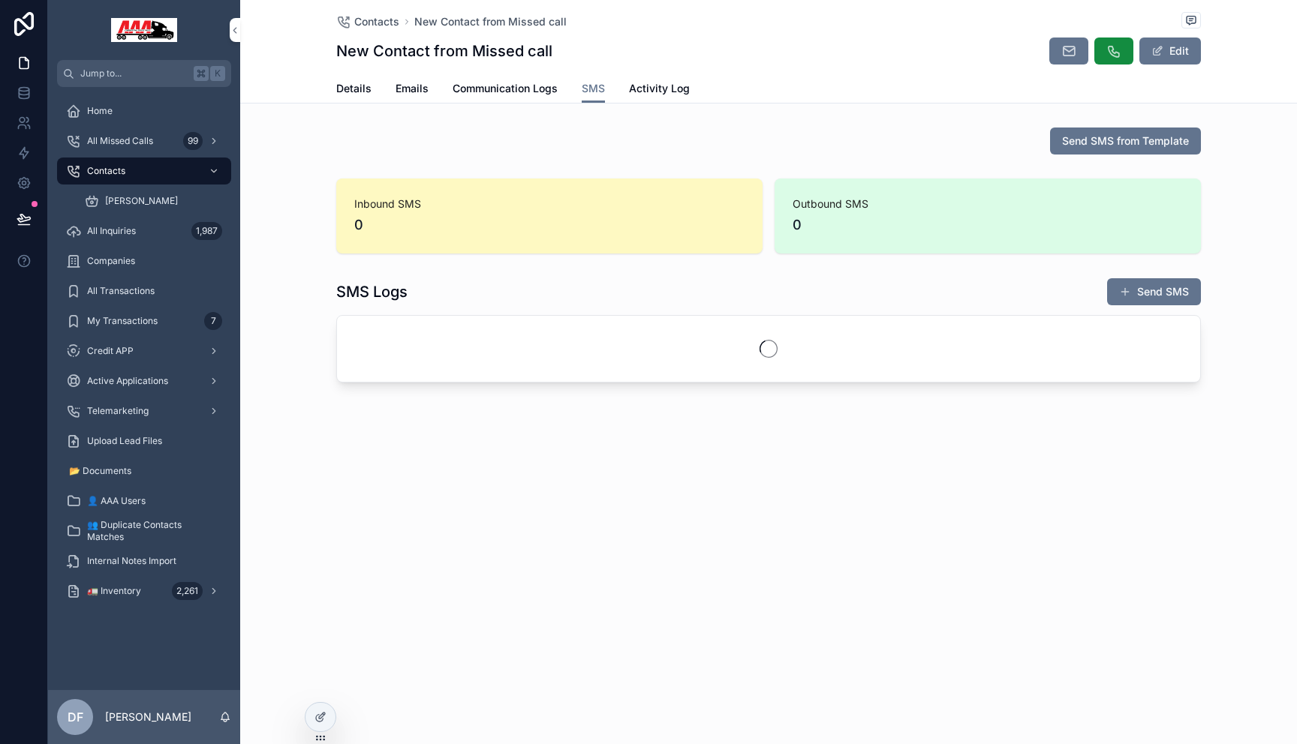
click at [648, 85] on span "Activity Log" at bounding box center [659, 88] width 61 height 15
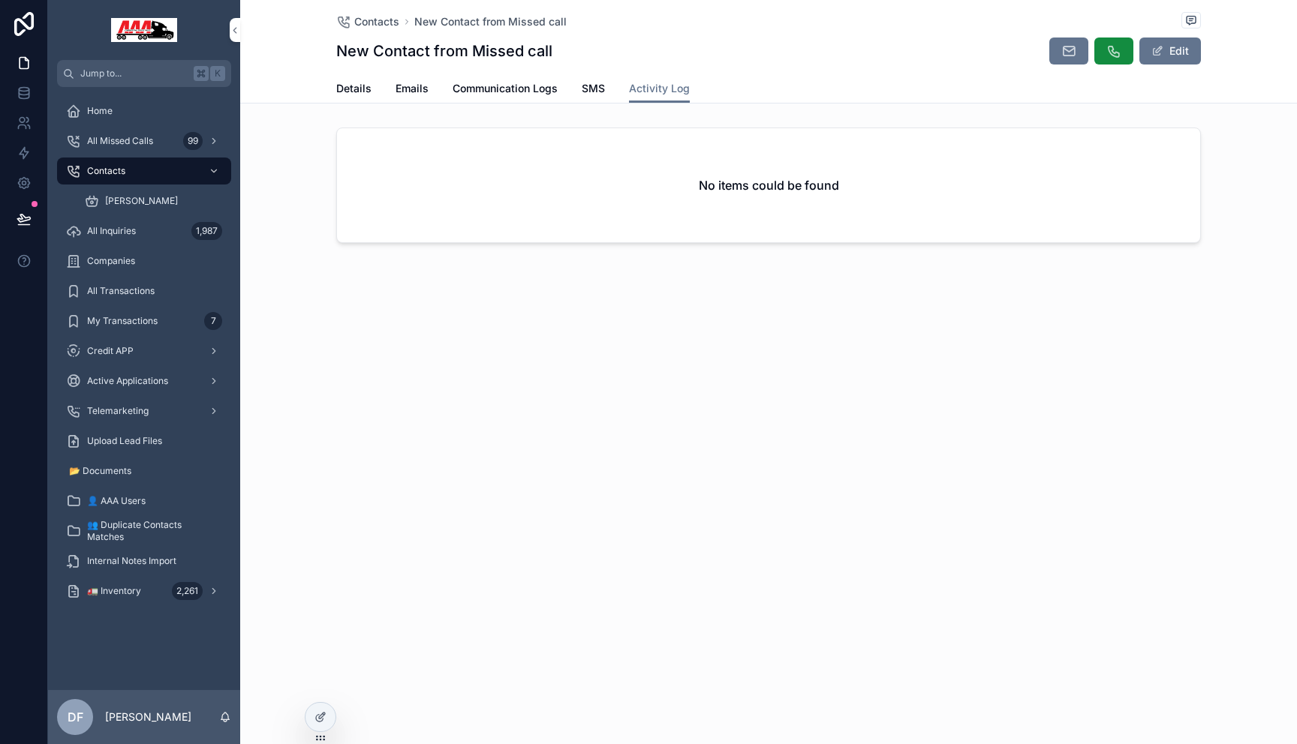
click at [362, 89] on span "Details" at bounding box center [353, 88] width 35 height 15
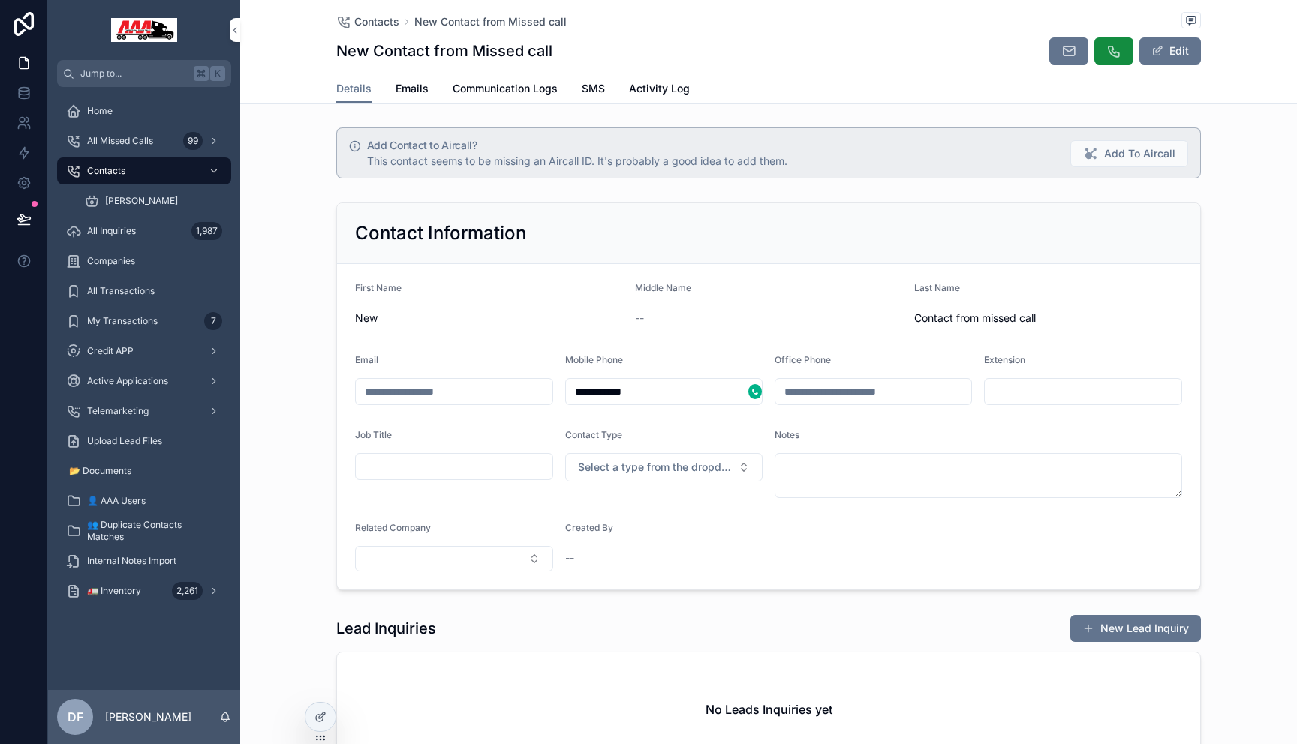
click at [119, 176] on span "Contacts" at bounding box center [106, 171] width 38 height 12
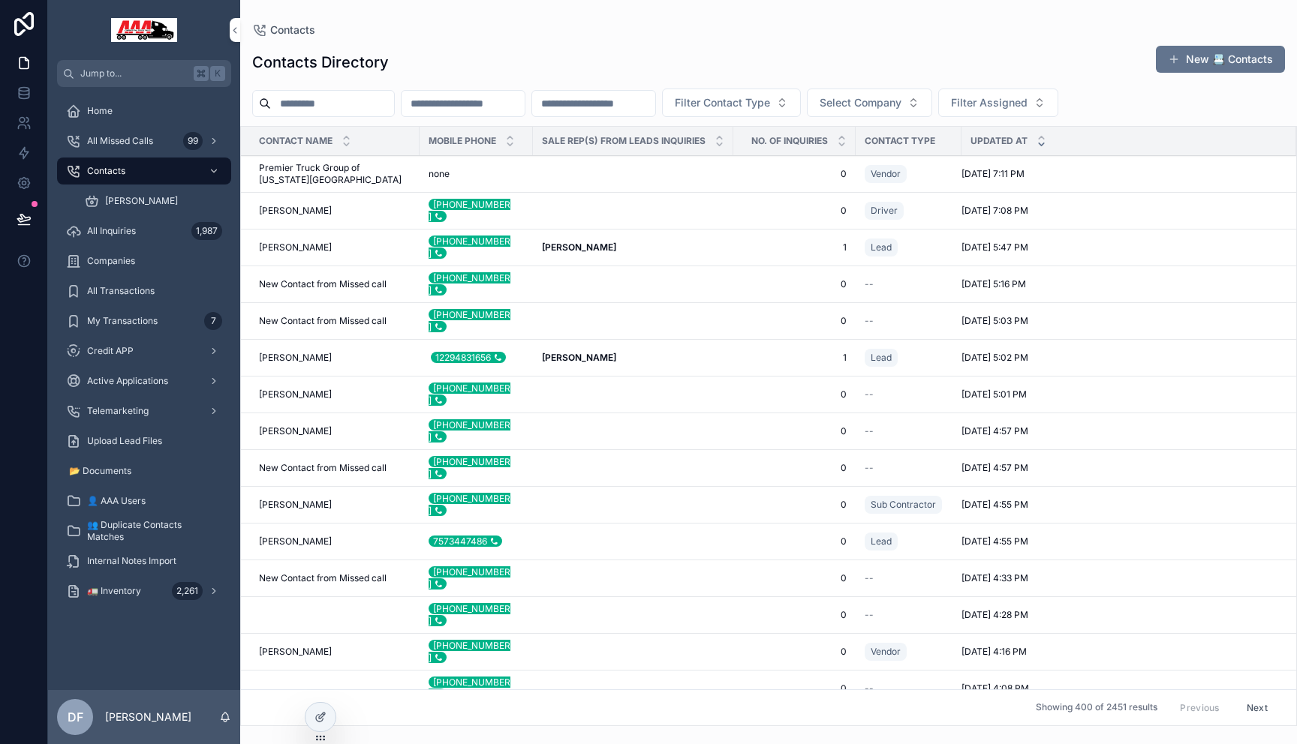
click at [320, 101] on input "scrollable content" at bounding box center [332, 103] width 123 height 21
paste input "**********"
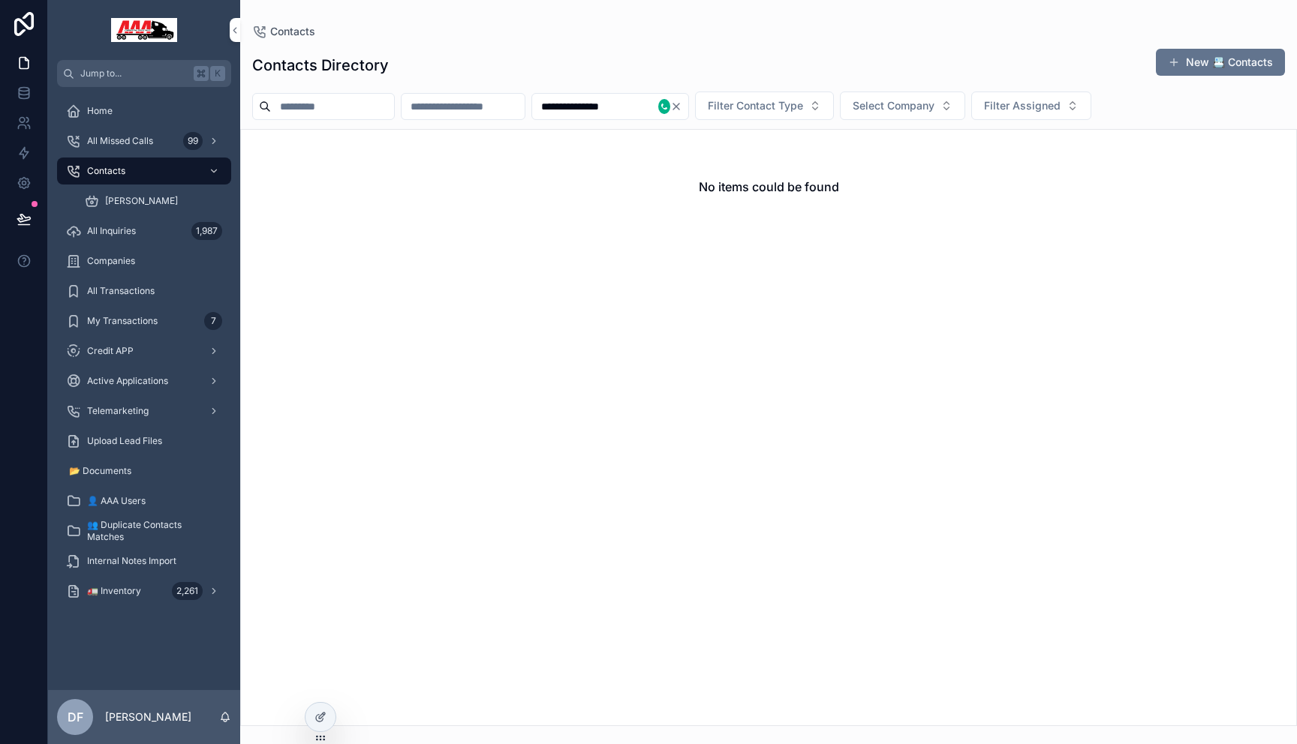
click at [584, 109] on input "**********" at bounding box center [595, 106] width 126 height 21
drag, startPoint x: 584, startPoint y: 109, endPoint x: 533, endPoint y: 109, distance: 50.3
click at [536, 109] on div "**********" at bounding box center [768, 106] width 1056 height 29
click at [593, 107] on input "**********" at bounding box center [595, 106] width 126 height 21
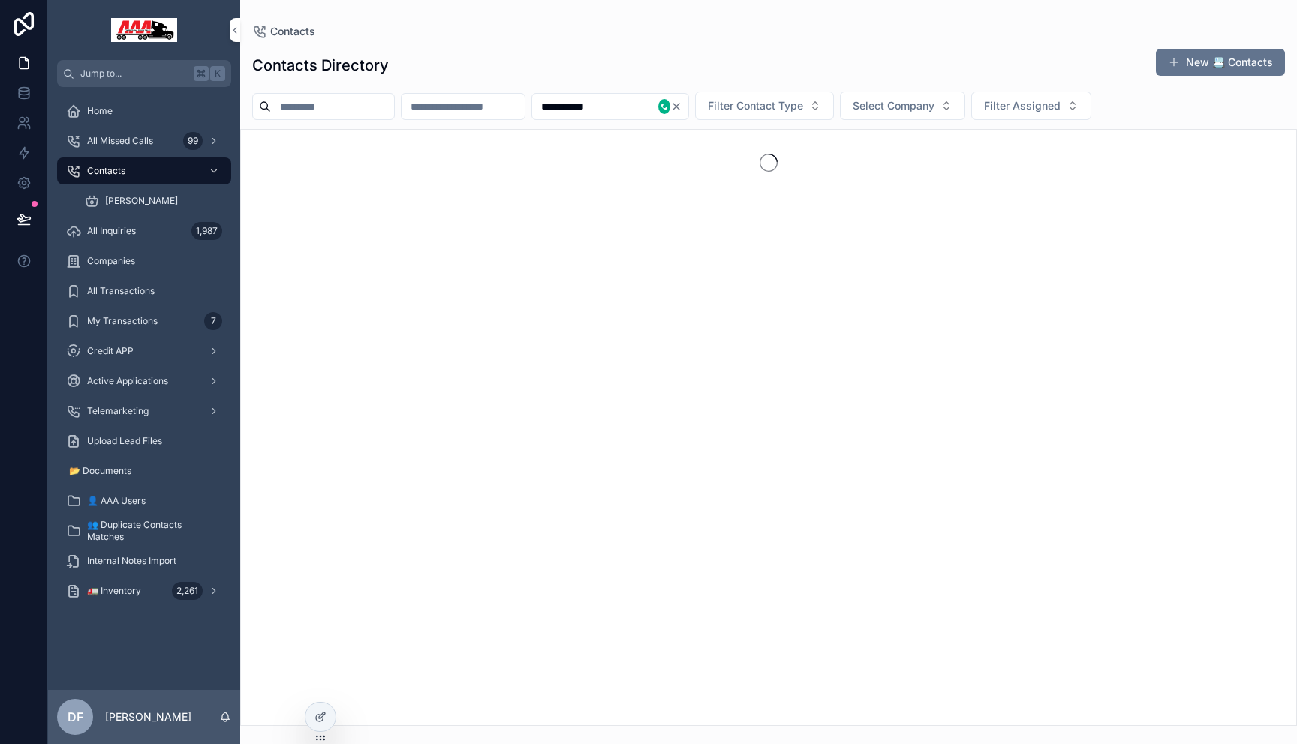
click at [612, 106] on input "**********" at bounding box center [595, 106] width 126 height 21
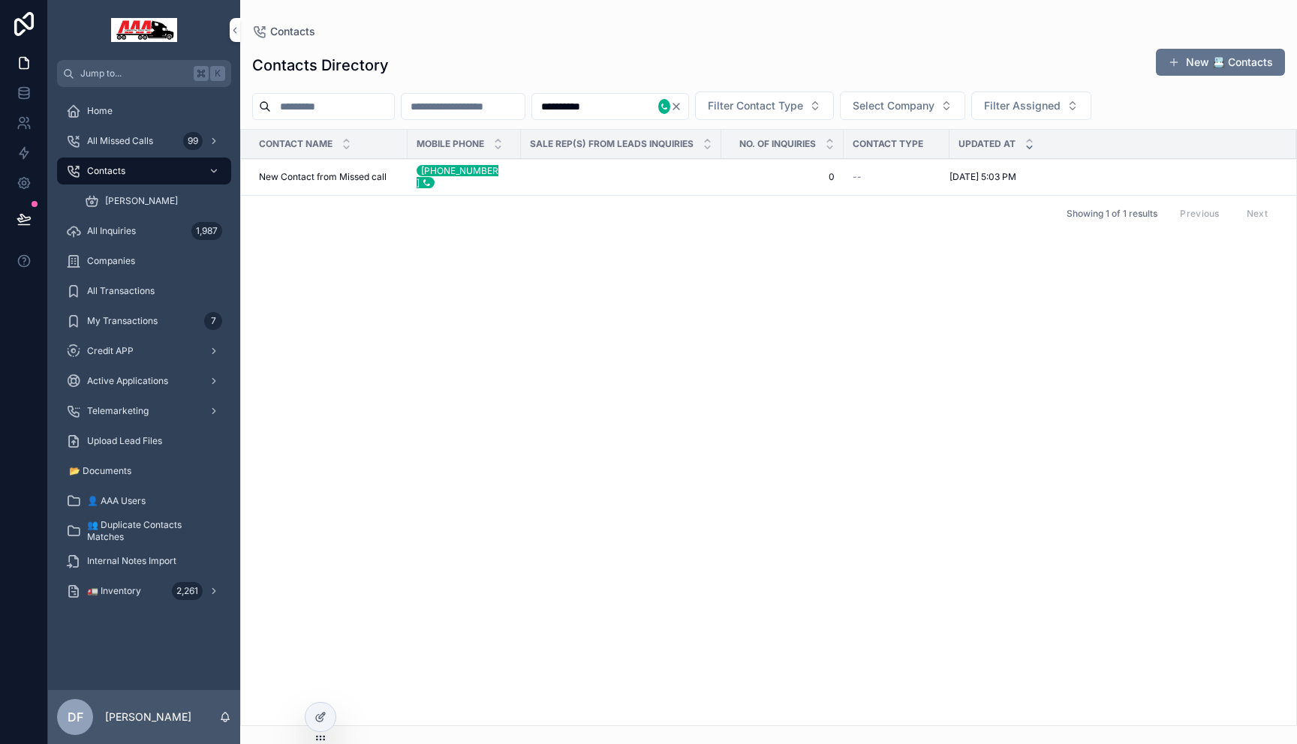
type input "**********"
click at [347, 172] on span "New Contact from Missed call" at bounding box center [323, 177] width 128 height 12
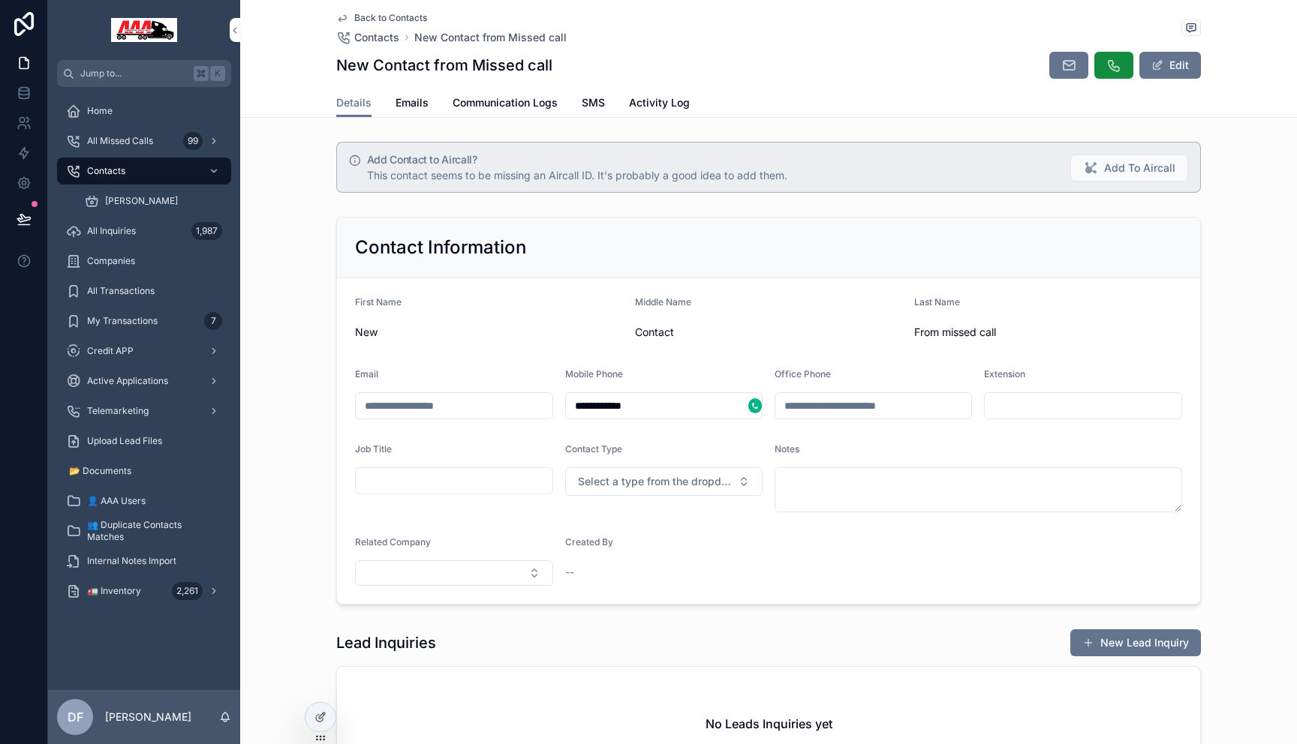
click at [590, 102] on span "SMS" at bounding box center [592, 102] width 23 height 15
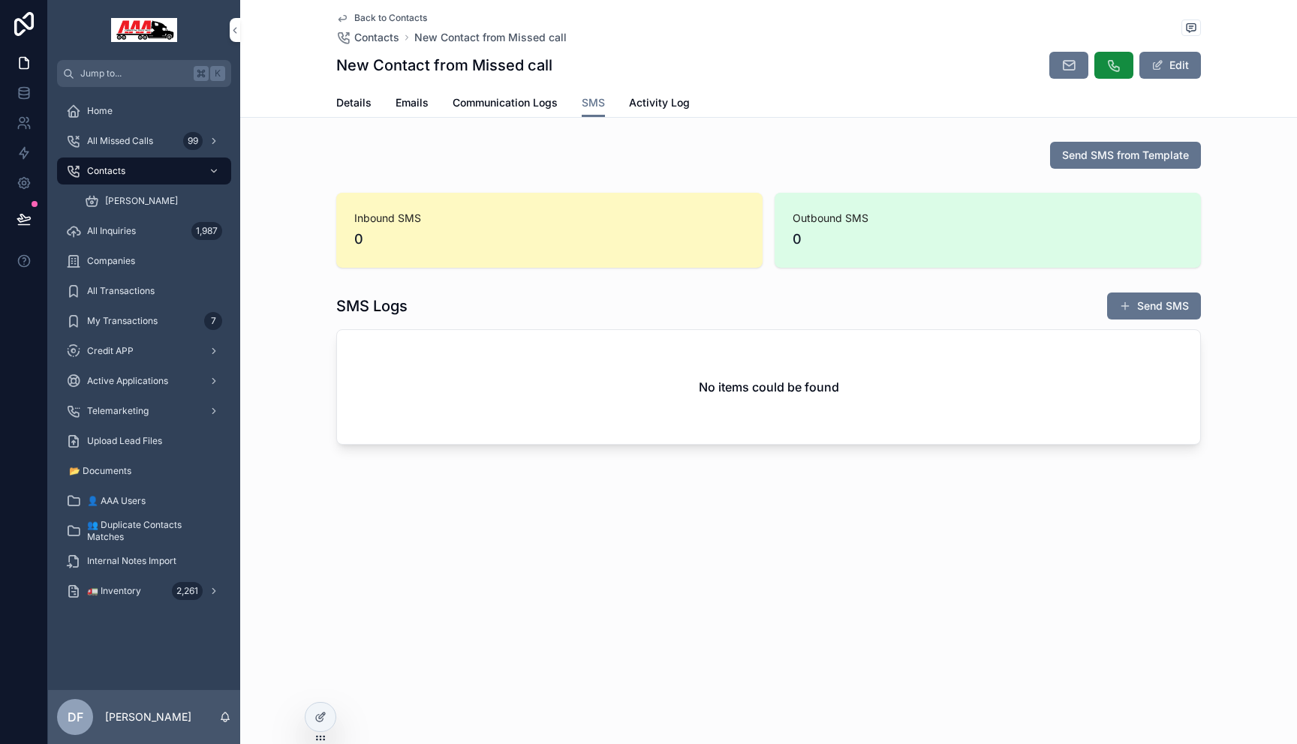
click at [1069, 304] on button "Send SMS" at bounding box center [1154, 306] width 94 height 27
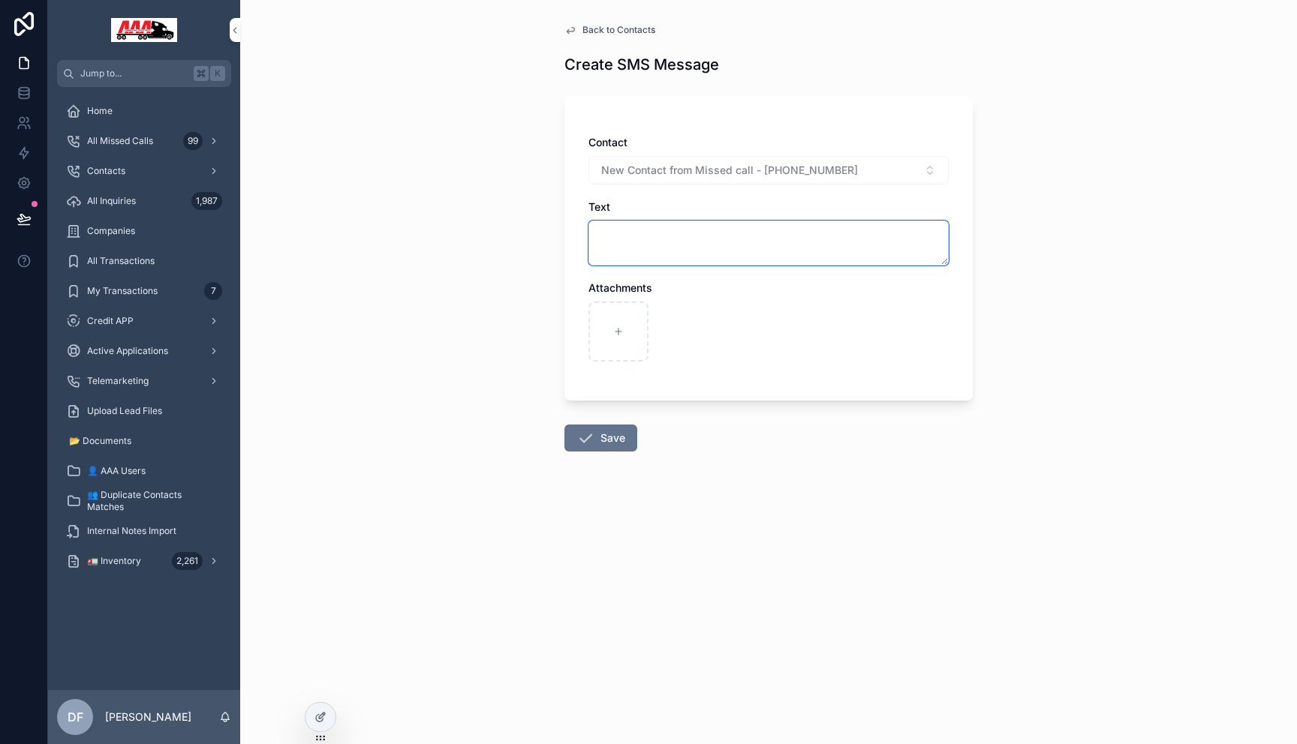
click at [677, 252] on textarea "scrollable content" at bounding box center [768, 243] width 360 height 45
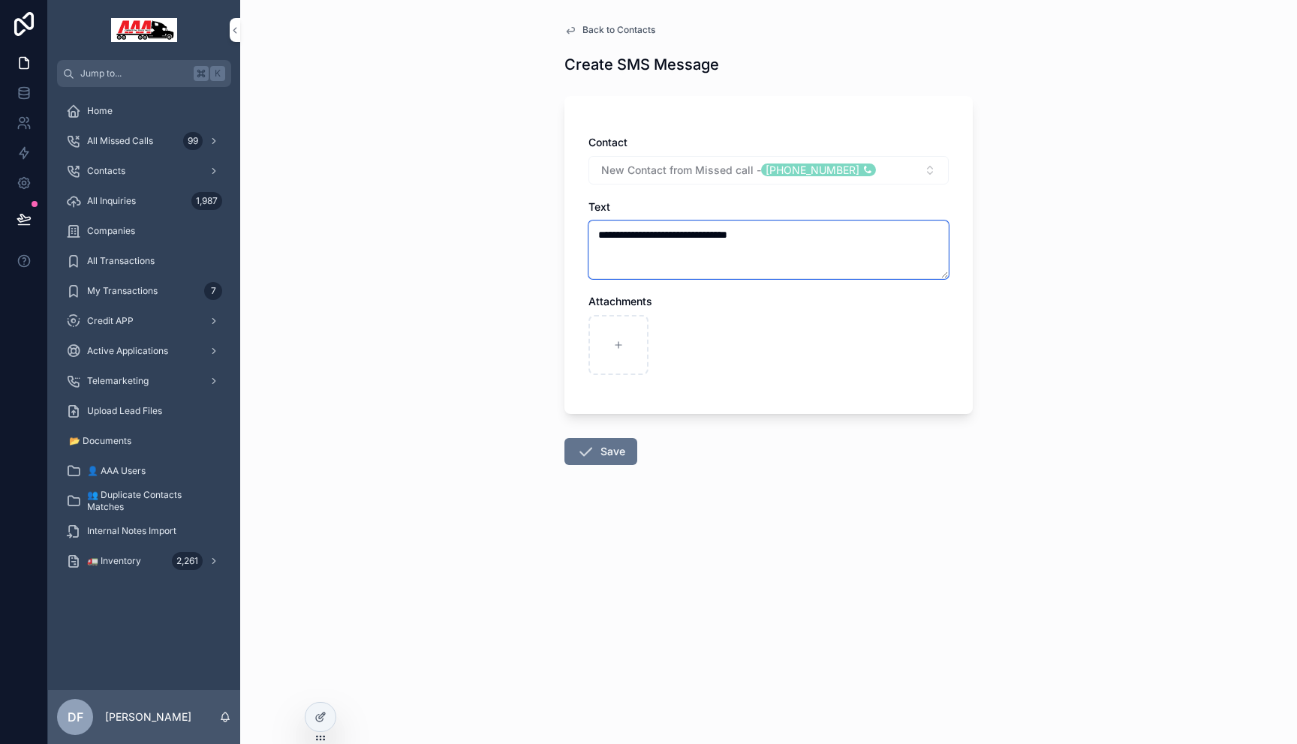
type textarea "**********"
click at [611, 453] on button "Save" at bounding box center [600, 451] width 73 height 27
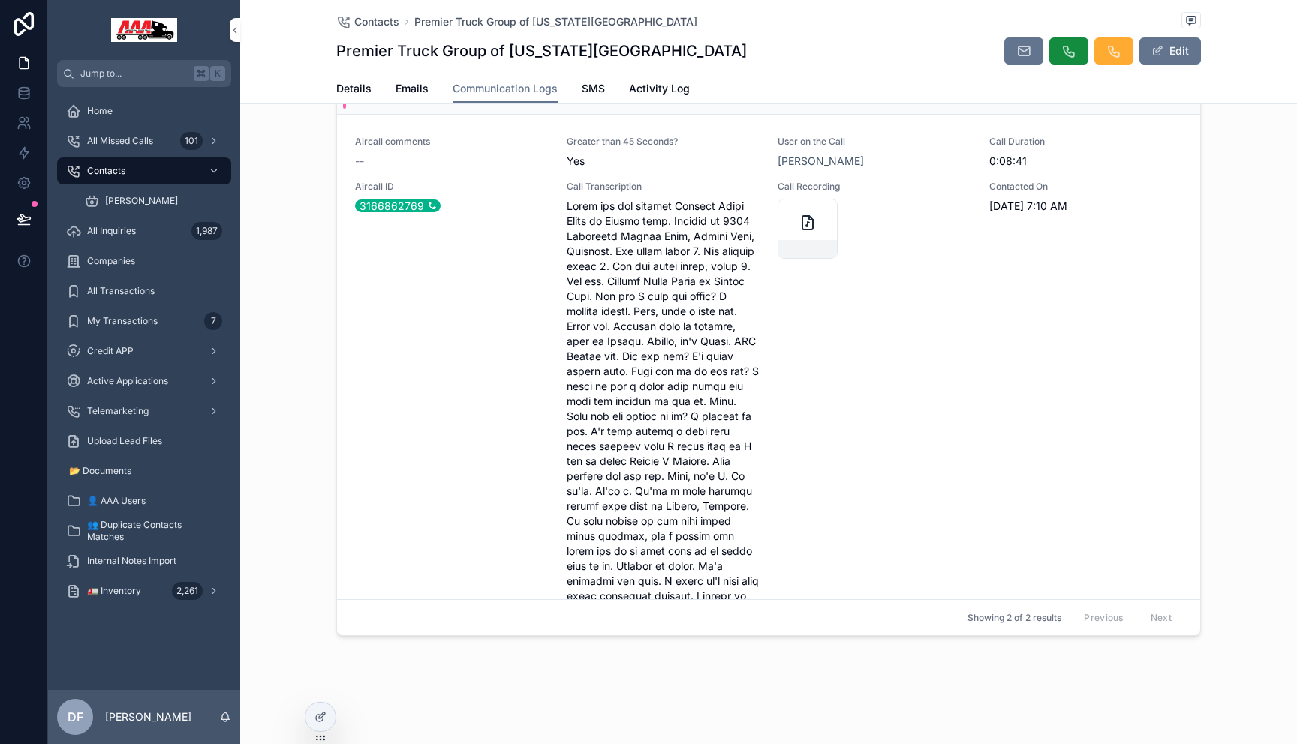
click at [101, 176] on span "Contacts" at bounding box center [106, 171] width 38 height 12
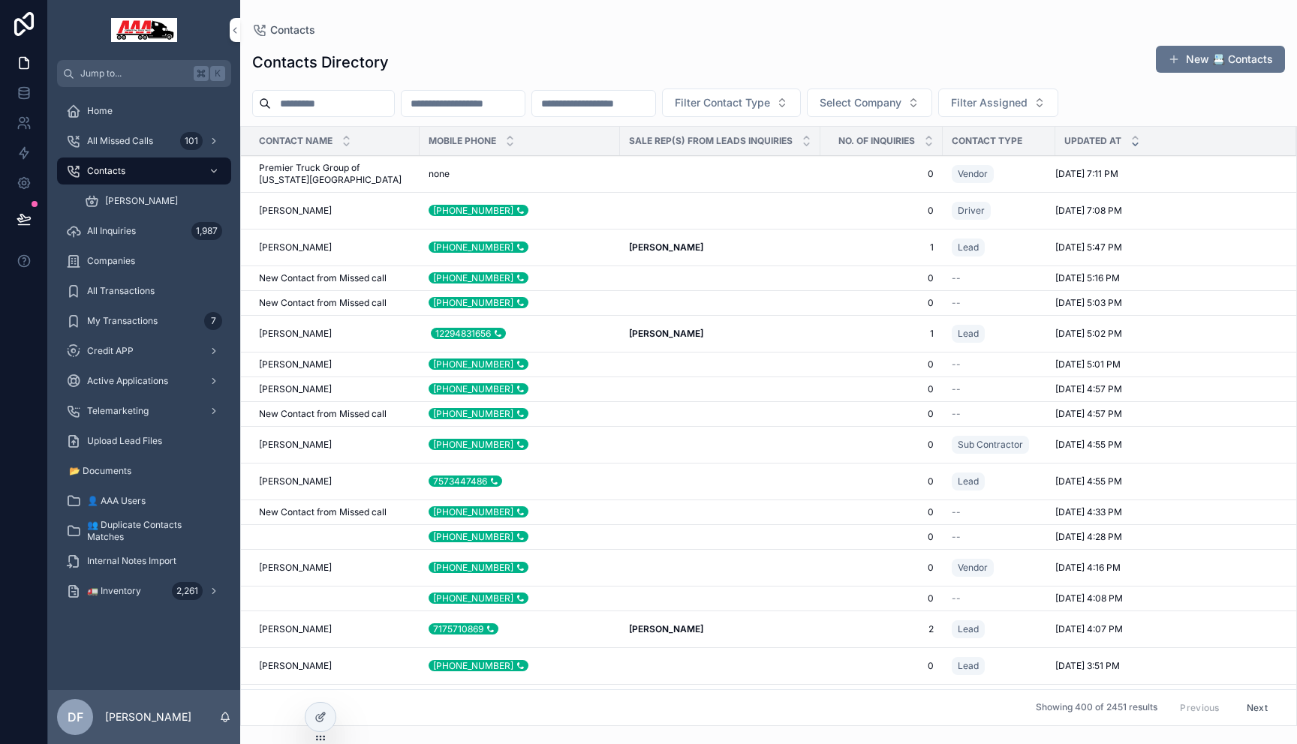
click at [213, 590] on icon "scrollable content" at bounding box center [213, 591] width 3 height 5
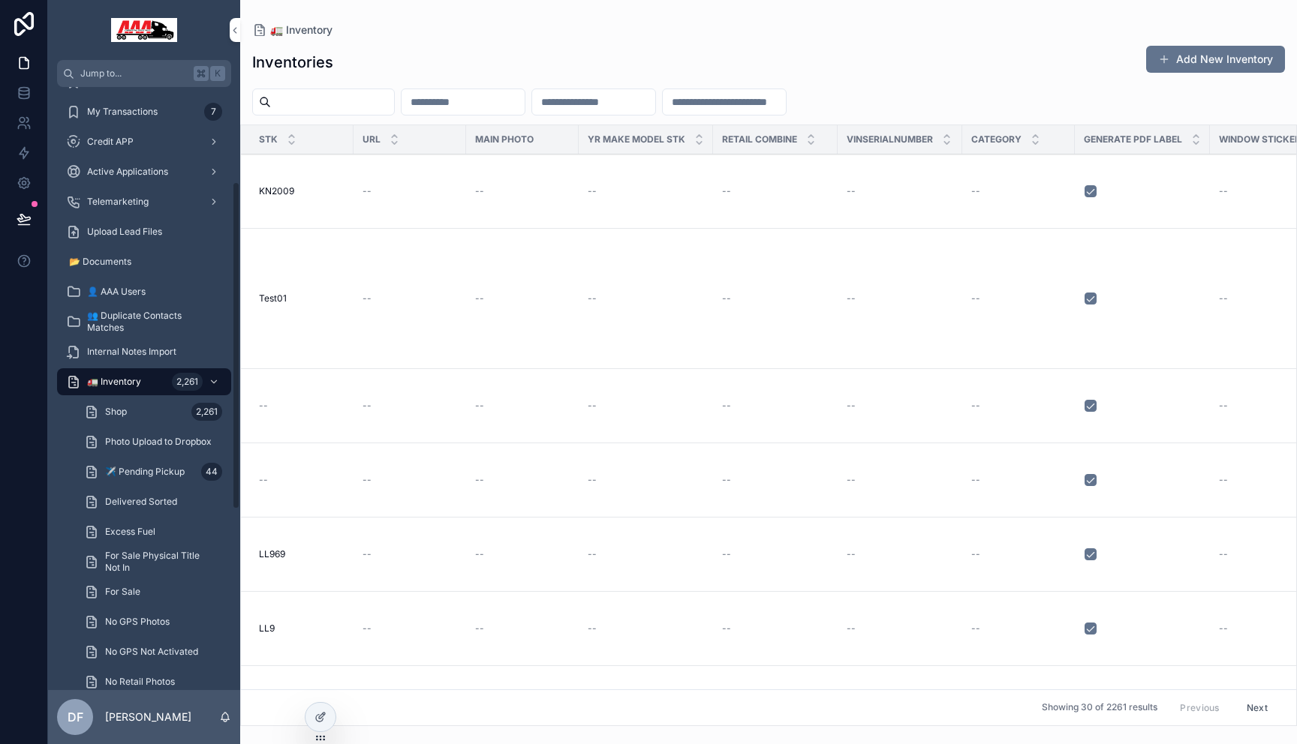
scroll to position [181, 0]
click at [161, 412] on div "Shop 2,261" at bounding box center [153, 410] width 138 height 24
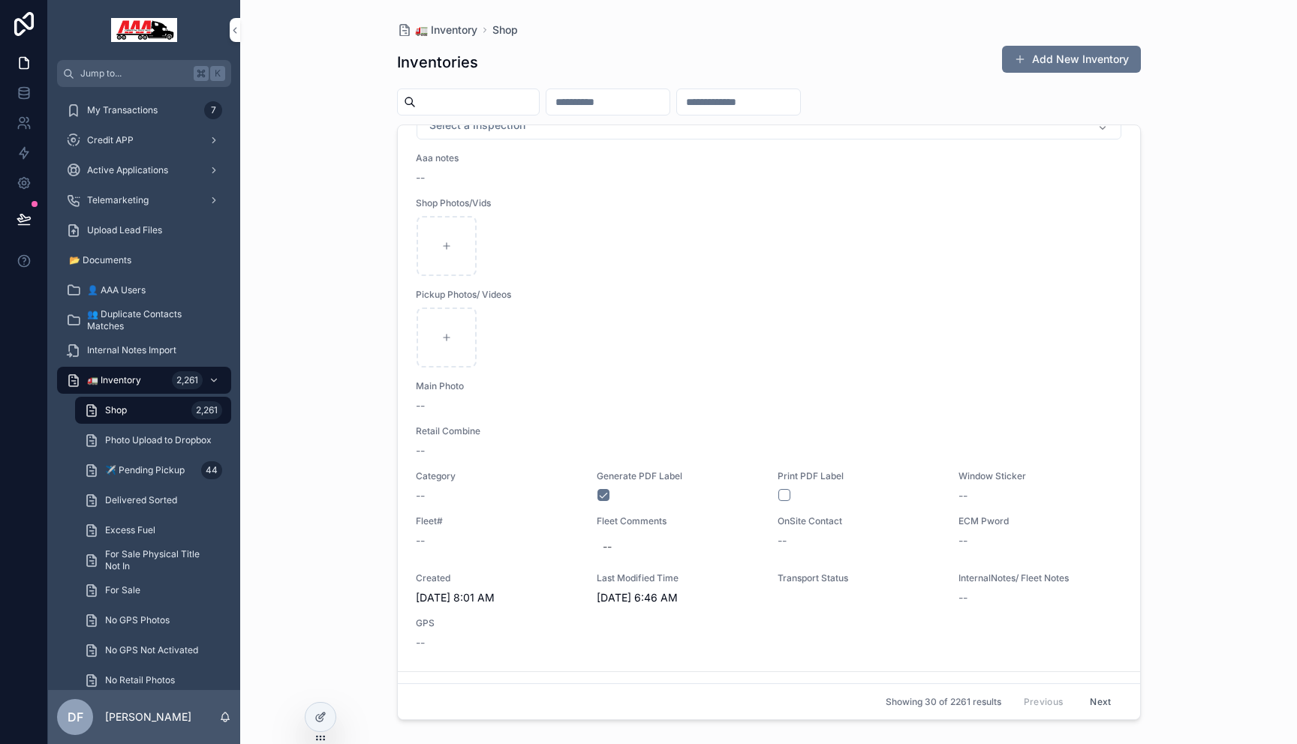
scroll to position [3681, 0]
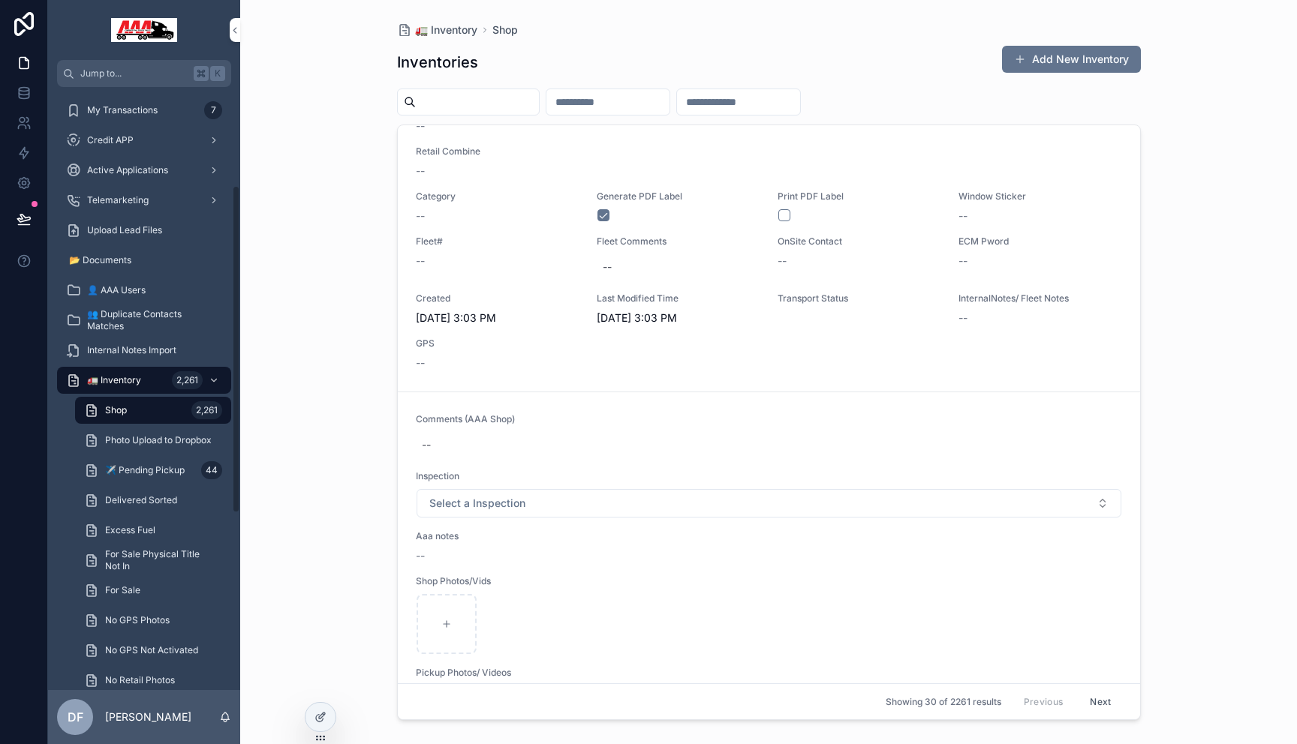
click at [116, 411] on span "Shop" at bounding box center [116, 410] width 22 height 12
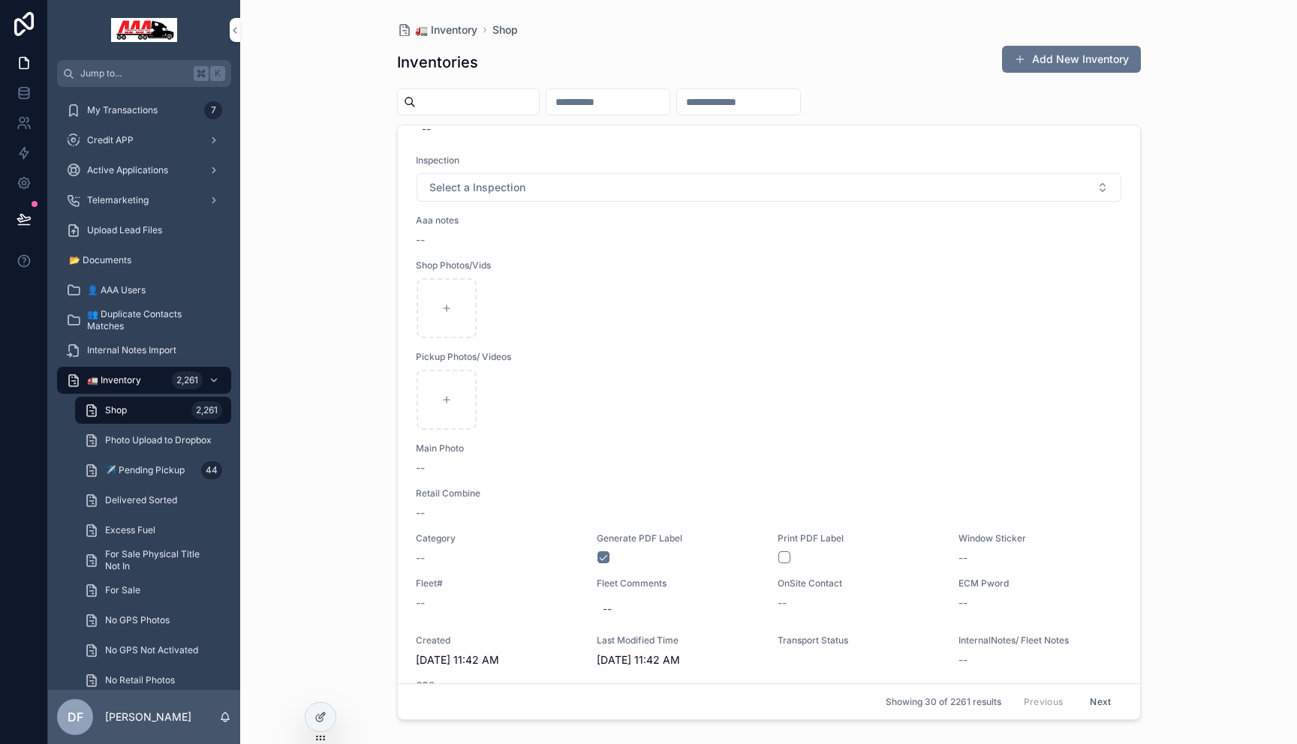
scroll to position [0, 0]
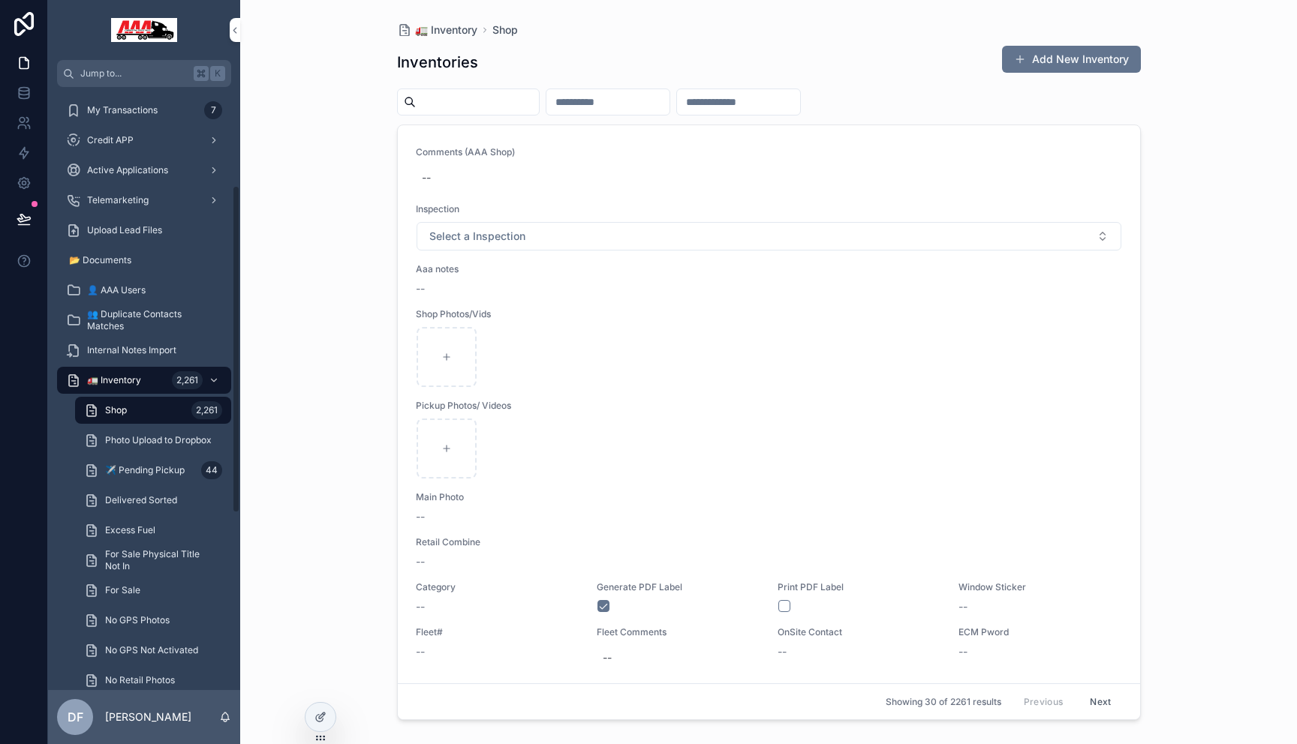
click at [124, 382] on span "🚛 Inventory" at bounding box center [114, 380] width 54 height 12
click at [124, 410] on span "Shop" at bounding box center [116, 410] width 22 height 12
